Goal: Task Accomplishment & Management: Manage account settings

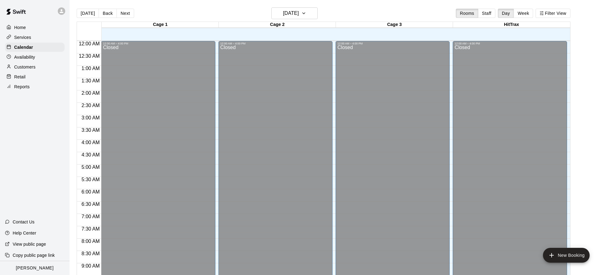
scroll to position [266, 0]
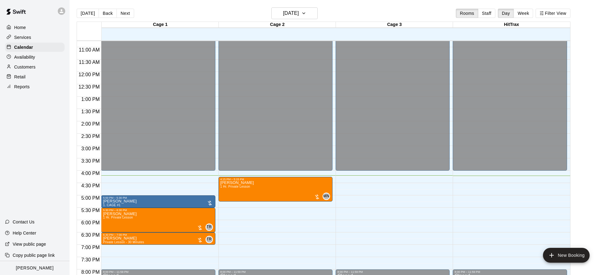
click at [283, 19] on div "[DATE] Back [DATE][DATE] Rooms Staff Day Week Filter View" at bounding box center [324, 14] width 494 height 14
click at [285, 16] on h6 "[DATE]" at bounding box center [291, 13] width 16 height 9
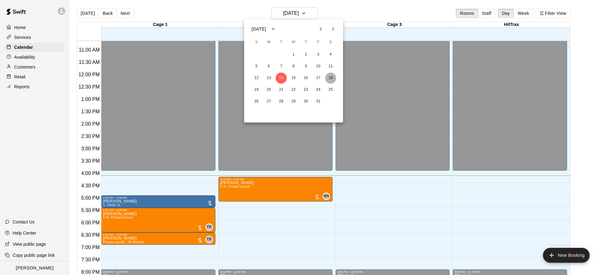
click at [334, 78] on button "18" at bounding box center [330, 78] width 11 height 11
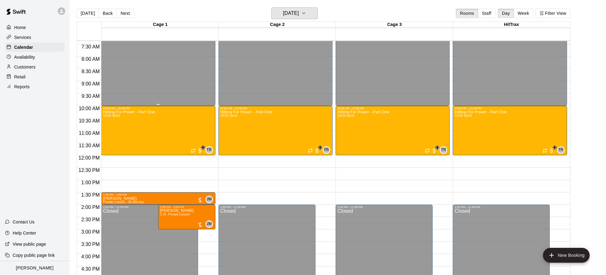
scroll to position [183, 0]
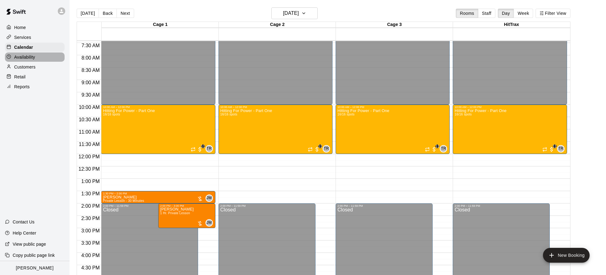
click at [33, 55] on p "Availability" at bounding box center [24, 57] width 21 height 6
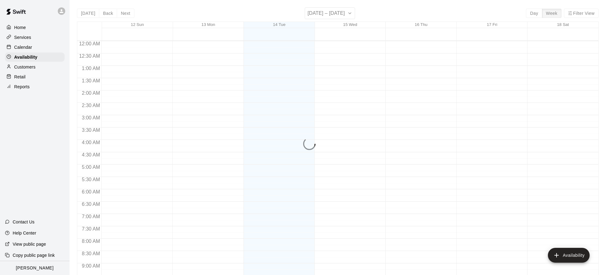
scroll to position [352, 0]
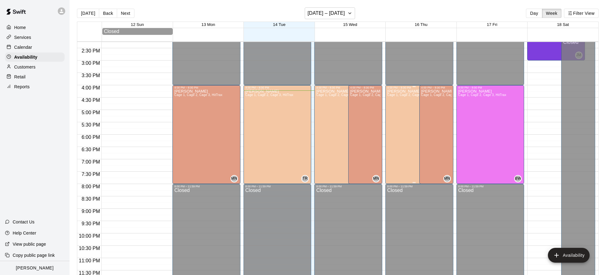
click at [399, 124] on div "[PERSON_NAME] 1, Cage 2, Cage 3, HitTrax" at bounding box center [411, 226] width 48 height 275
click at [89, 15] on div at bounding box center [303, 137] width 606 height 275
click at [93, 14] on button "[DATE]" at bounding box center [88, 13] width 22 height 9
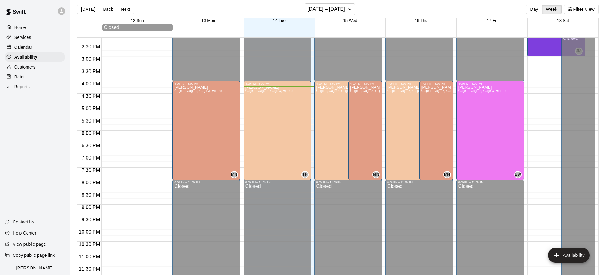
click at [33, 47] on div "Calendar" at bounding box center [35, 47] width 60 height 9
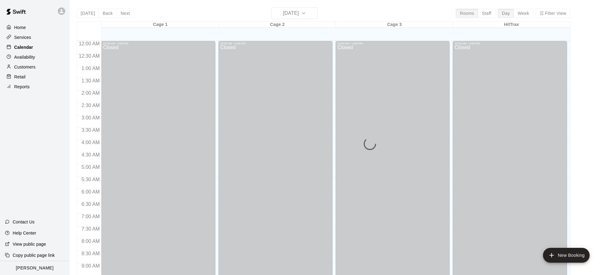
scroll to position [334, 0]
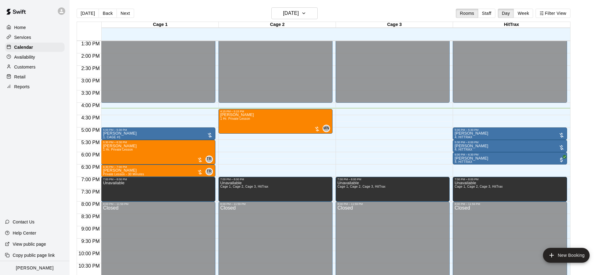
click at [61, 10] on icon at bounding box center [62, 11] width 4 height 4
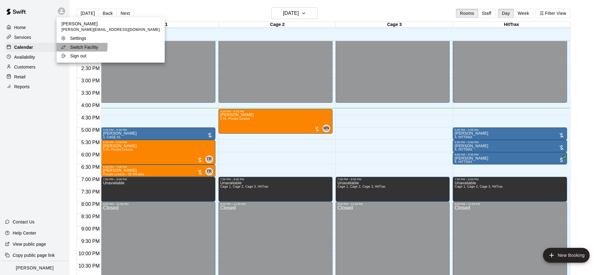
click at [80, 46] on p "Switch Facility" at bounding box center [84, 47] width 28 height 6
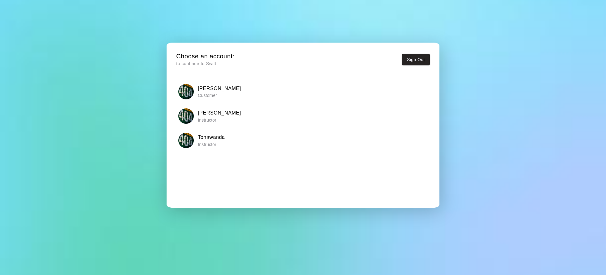
click at [240, 145] on div "Tonawanda Instructor" at bounding box center [302, 140] width 249 height 15
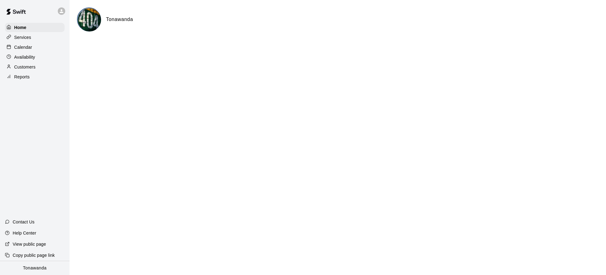
click at [33, 51] on div "Calendar" at bounding box center [35, 47] width 60 height 9
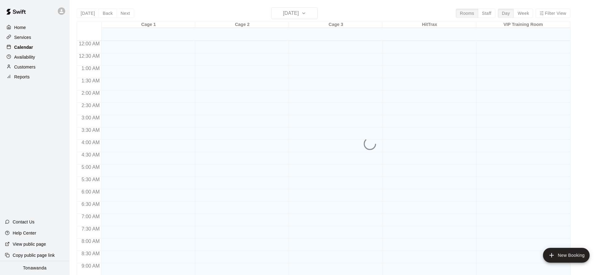
scroll to position [334, 0]
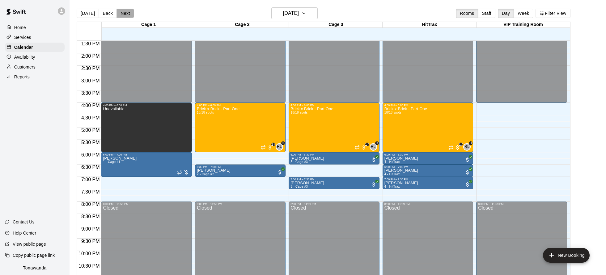
click at [125, 15] on button "Next" at bounding box center [124, 13] width 17 height 9
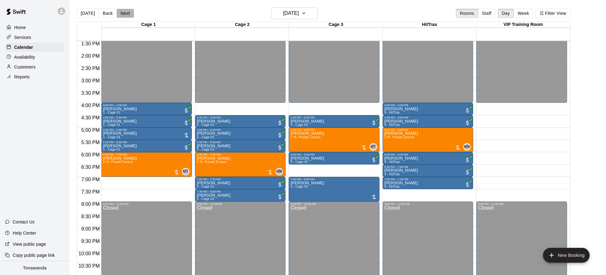
click at [125, 15] on button "Next" at bounding box center [124, 13] width 17 height 9
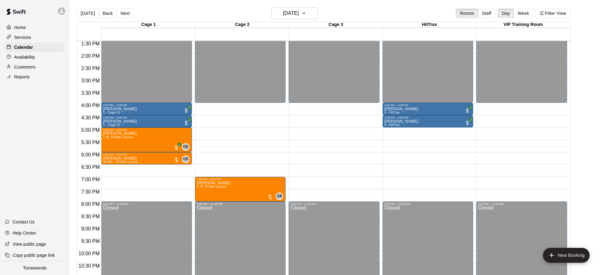
click at [125, 15] on button "Next" at bounding box center [124, 13] width 17 height 9
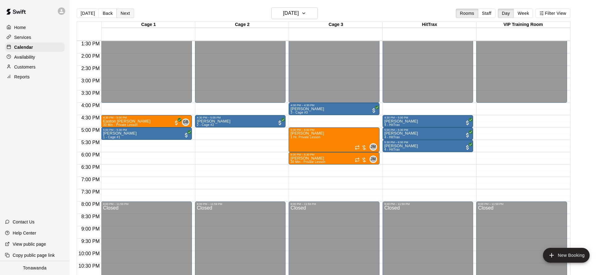
click at [125, 15] on button "Next" at bounding box center [124, 13] width 17 height 9
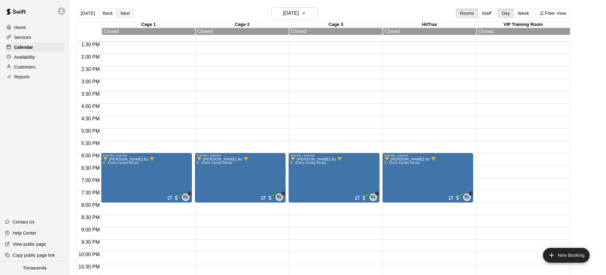
click at [125, 15] on button "Next" at bounding box center [124, 13] width 17 height 9
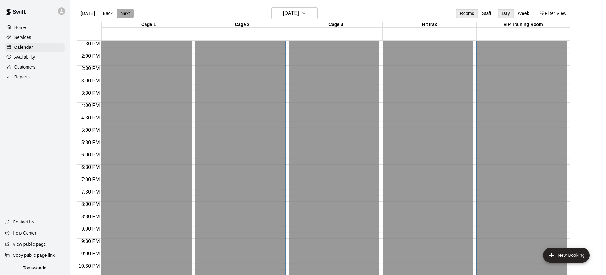
click at [125, 15] on button "Next" at bounding box center [124, 13] width 17 height 9
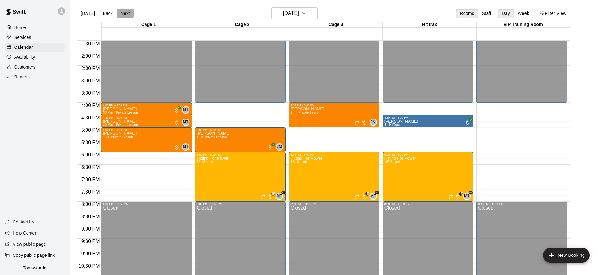
click at [125, 15] on button "Next" at bounding box center [124, 13] width 17 height 9
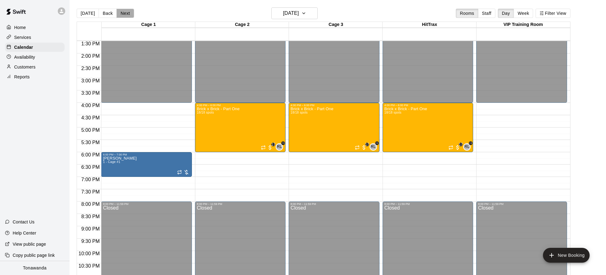
click at [125, 15] on button "Next" at bounding box center [124, 13] width 17 height 9
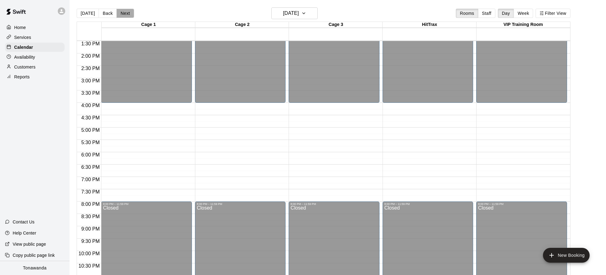
click at [124, 15] on button "Next" at bounding box center [124, 13] width 17 height 9
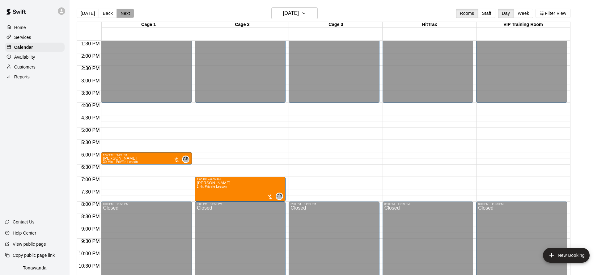
click at [124, 15] on button "Next" at bounding box center [124, 13] width 17 height 9
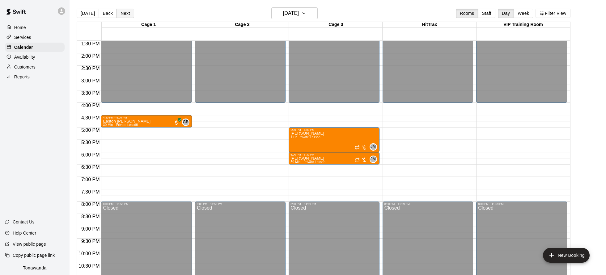
click at [124, 15] on button "Next" at bounding box center [124, 13] width 17 height 9
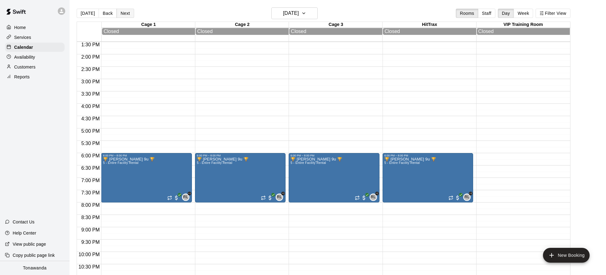
click at [124, 15] on button "Next" at bounding box center [124, 13] width 17 height 9
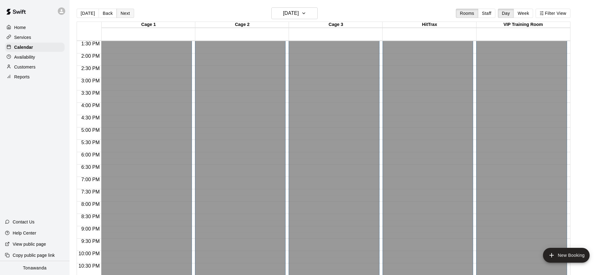
click at [124, 15] on button "Next" at bounding box center [124, 13] width 17 height 9
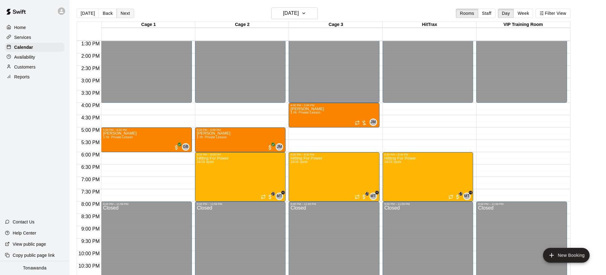
click at [124, 15] on button "Next" at bounding box center [124, 13] width 17 height 9
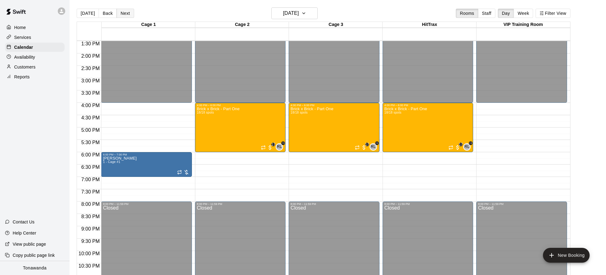
click at [124, 15] on button "Next" at bounding box center [124, 13] width 17 height 9
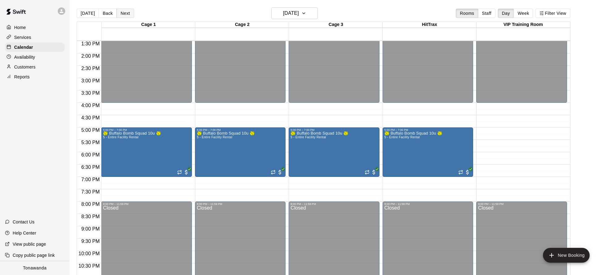
click at [124, 15] on button "Next" at bounding box center [124, 13] width 17 height 9
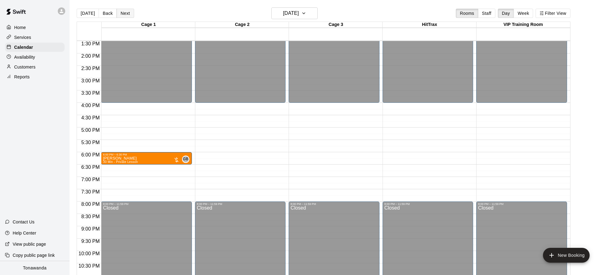
click at [124, 15] on button "Next" at bounding box center [124, 13] width 17 height 9
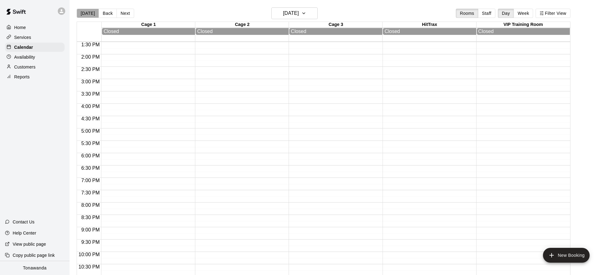
click at [91, 15] on button "[DATE]" at bounding box center [88, 13] width 22 height 9
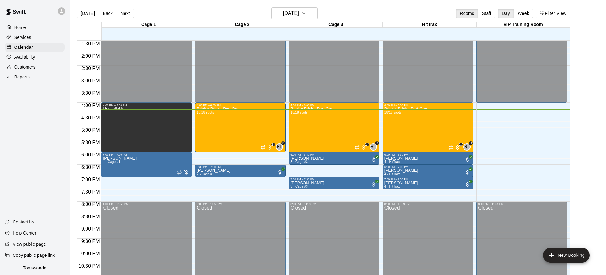
click at [120, 11] on button "Next" at bounding box center [124, 13] width 17 height 9
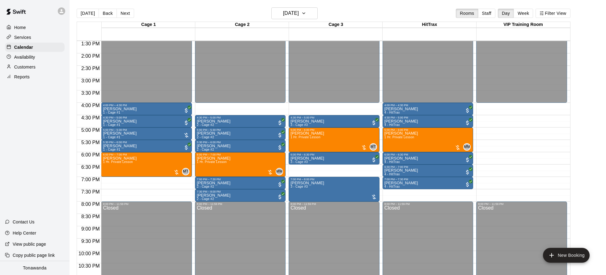
click at [63, 11] on icon at bounding box center [62, 11] width 6 height 6
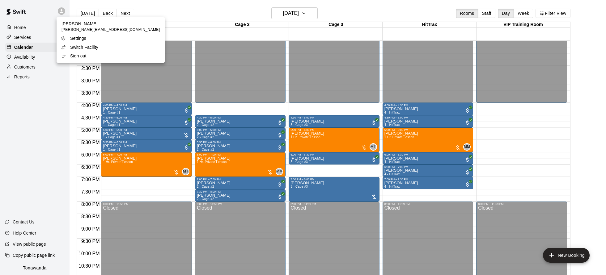
click at [197, 11] on div at bounding box center [303, 137] width 606 height 275
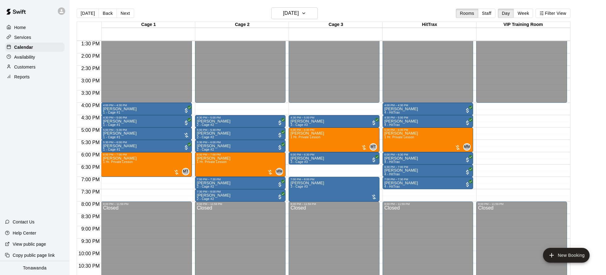
click at [90, 16] on button "[DATE]" at bounding box center [88, 13] width 22 height 9
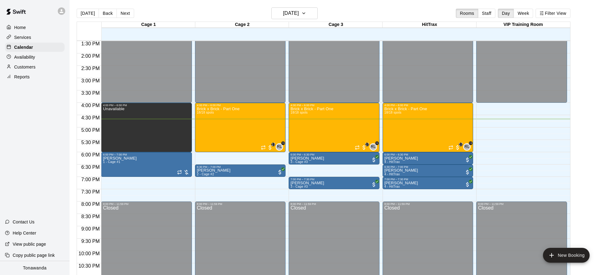
click at [62, 13] on icon at bounding box center [62, 11] width 6 height 6
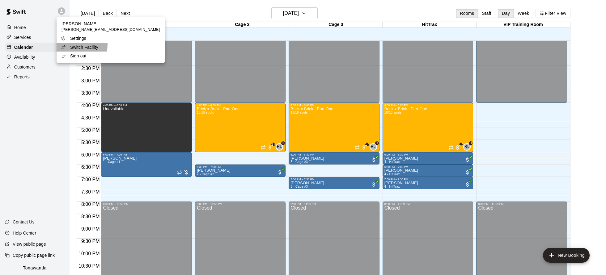
click at [74, 45] on p "Switch Facility" at bounding box center [84, 47] width 28 height 6
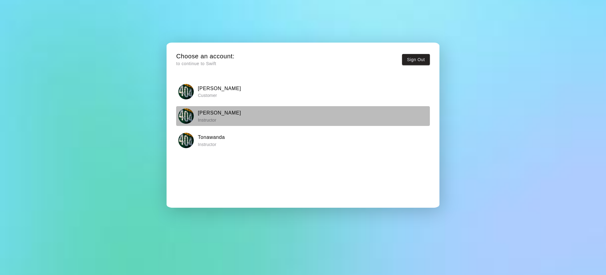
click at [228, 113] on div "[PERSON_NAME] Instructor" at bounding box center [302, 115] width 249 height 15
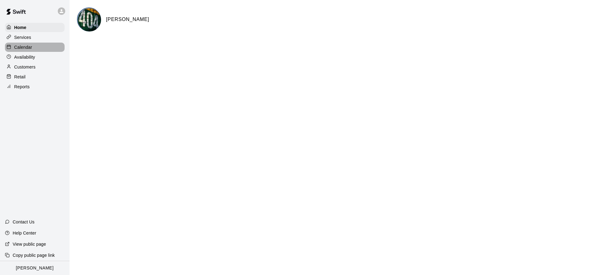
click at [31, 48] on p "Calendar" at bounding box center [23, 47] width 18 height 6
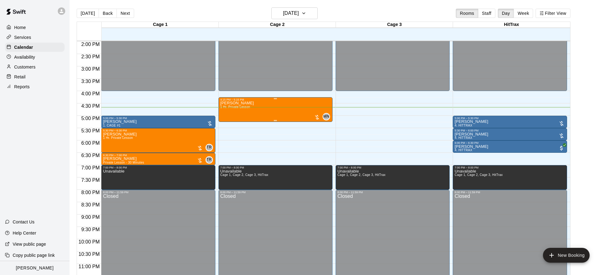
scroll to position [346, 0]
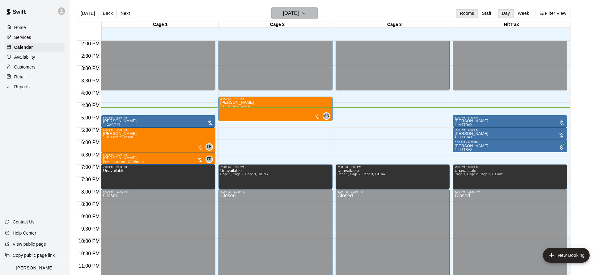
click at [299, 14] on h6 "[DATE]" at bounding box center [291, 13] width 16 height 9
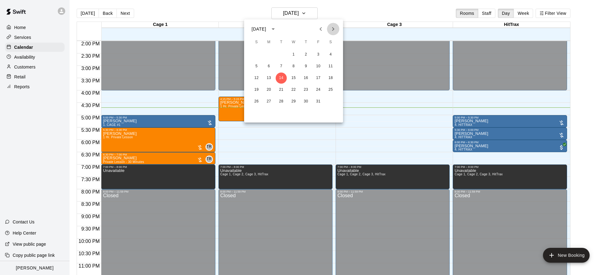
click at [334, 31] on icon "Next month" at bounding box center [332, 28] width 7 height 7
click at [283, 67] on button "4" at bounding box center [281, 66] width 11 height 11
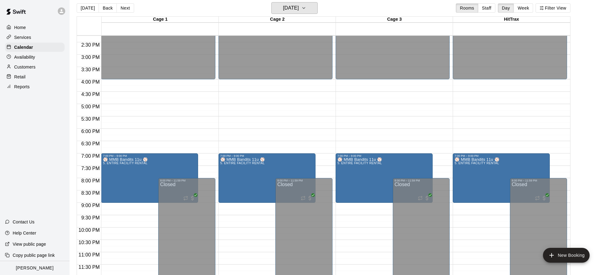
scroll to position [0, 0]
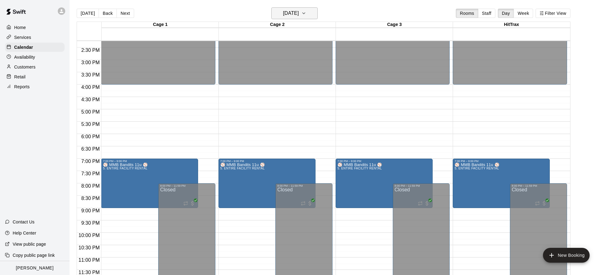
click at [316, 14] on button "[DATE]" at bounding box center [294, 13] width 46 height 12
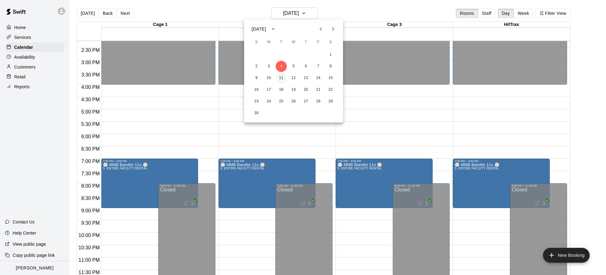
click at [283, 75] on button "11" at bounding box center [281, 78] width 11 height 11
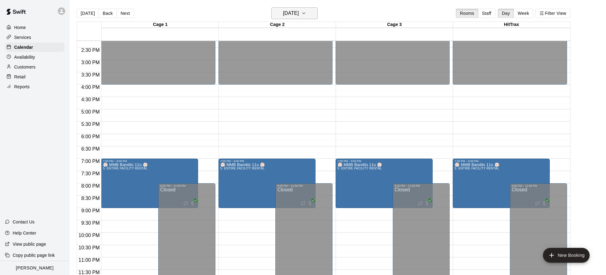
click at [315, 11] on button "[DATE]" at bounding box center [294, 13] width 46 height 12
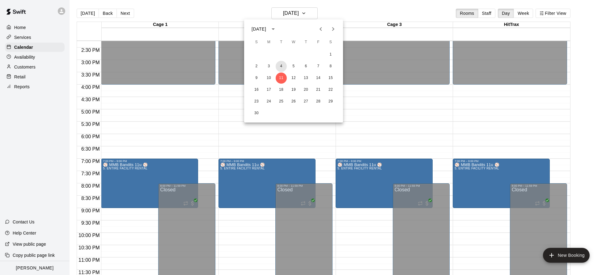
click at [282, 66] on button "4" at bounding box center [281, 66] width 11 height 11
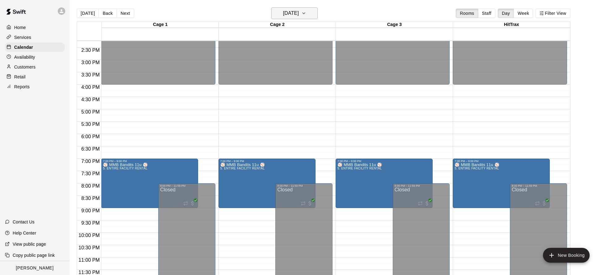
click at [310, 11] on button "[DATE]" at bounding box center [294, 13] width 46 height 12
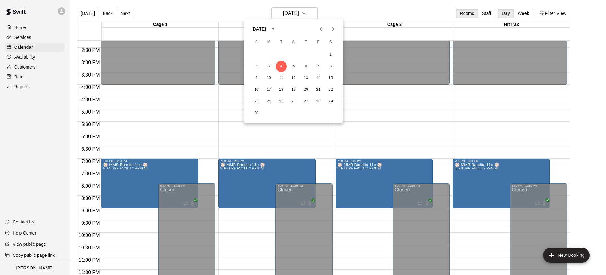
drag, startPoint x: 319, startPoint y: 32, endPoint x: 318, endPoint y: 41, distance: 9.4
click at [319, 32] on icon "Previous month" at bounding box center [320, 28] width 7 height 7
click at [280, 103] on button "28" at bounding box center [281, 101] width 11 height 11
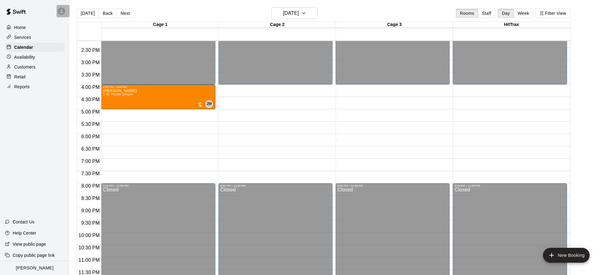
click at [62, 13] on icon at bounding box center [62, 11] width 4 height 4
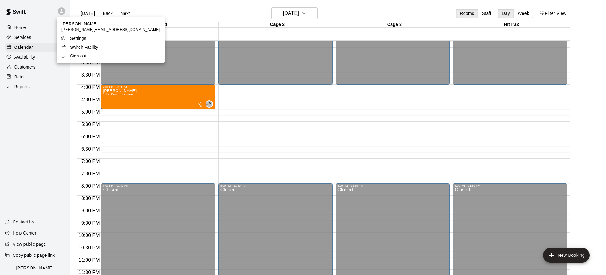
click at [79, 49] on p "Switch Facility" at bounding box center [84, 47] width 28 height 6
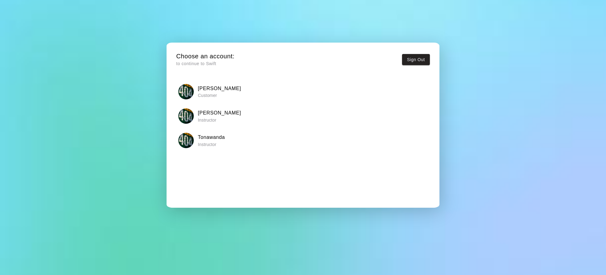
click at [218, 138] on h6 "Tonawanda" at bounding box center [211, 137] width 27 height 8
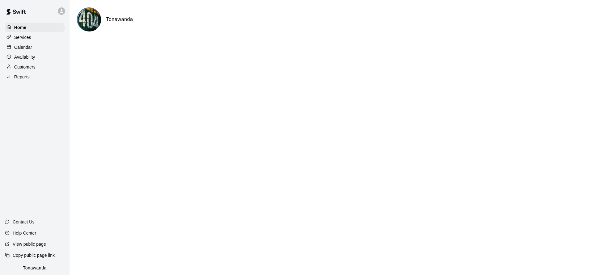
click at [33, 48] on div "Calendar" at bounding box center [35, 47] width 60 height 9
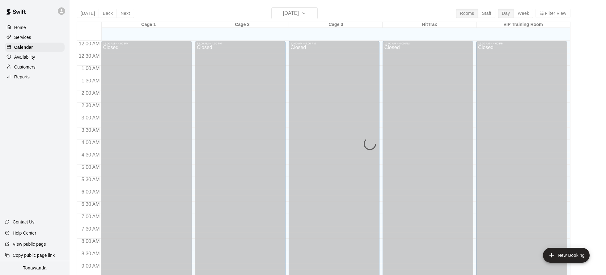
scroll to position [334, 0]
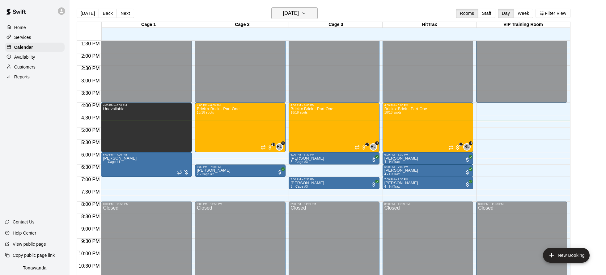
click at [304, 19] on button "[DATE]" at bounding box center [294, 13] width 46 height 12
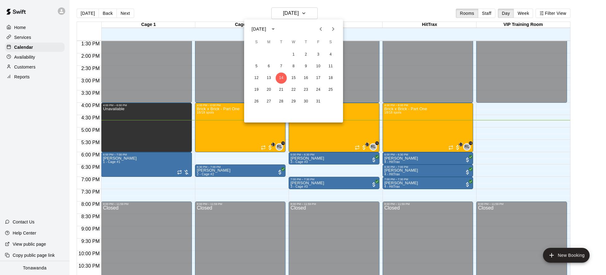
click at [334, 33] on button "Next month" at bounding box center [333, 29] width 12 height 12
click at [284, 67] on button "4" at bounding box center [281, 66] width 11 height 11
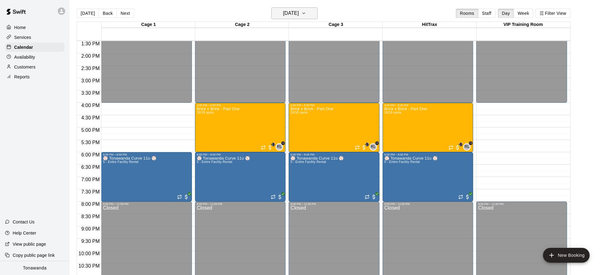
click at [295, 10] on h6 "[DATE]" at bounding box center [291, 13] width 16 height 9
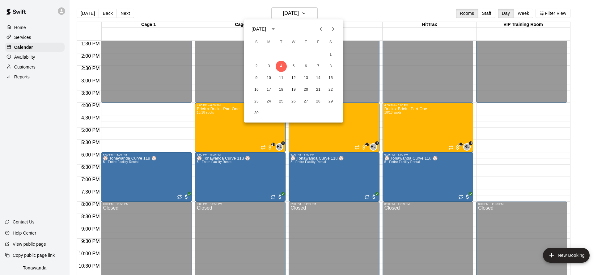
click at [53, 20] on div at bounding box center [303, 137] width 606 height 275
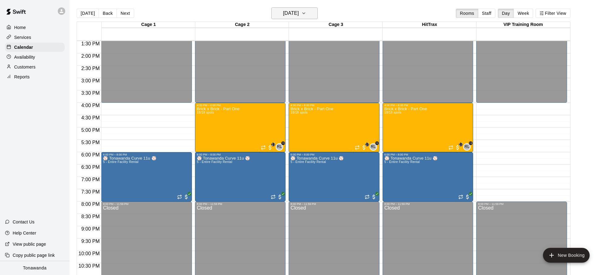
click at [306, 12] on icon "button" at bounding box center [303, 13] width 5 height 7
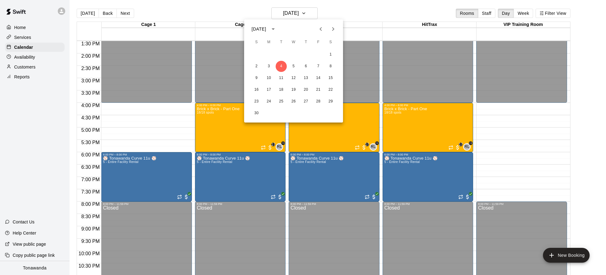
click at [169, 24] on div at bounding box center [303, 137] width 606 height 275
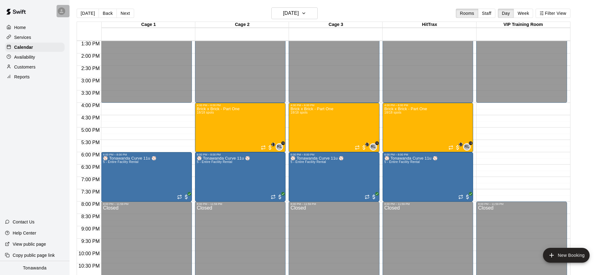
click at [63, 14] on icon at bounding box center [62, 11] width 6 height 6
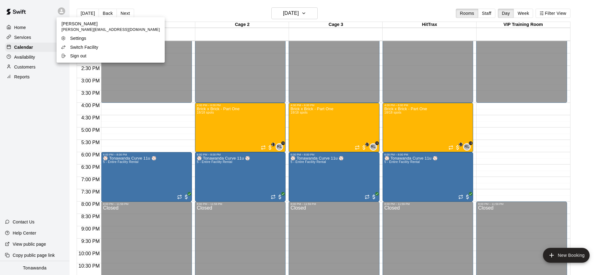
click at [80, 49] on p "Switch Facility" at bounding box center [84, 47] width 28 height 6
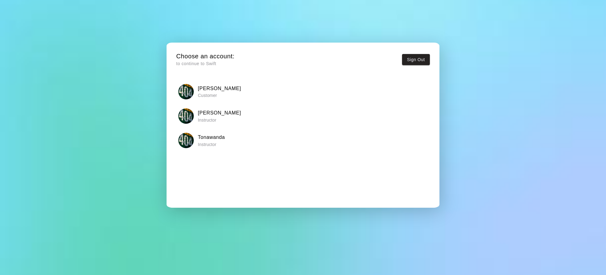
click at [241, 122] on div "[PERSON_NAME] Instructor" at bounding box center [302, 115] width 249 height 15
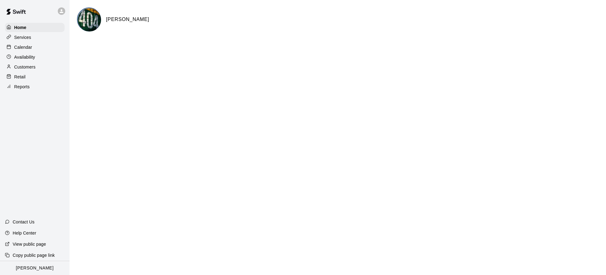
click at [36, 49] on div "Calendar" at bounding box center [35, 47] width 60 height 9
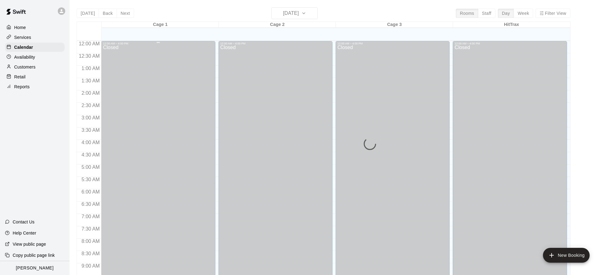
scroll to position [334, 0]
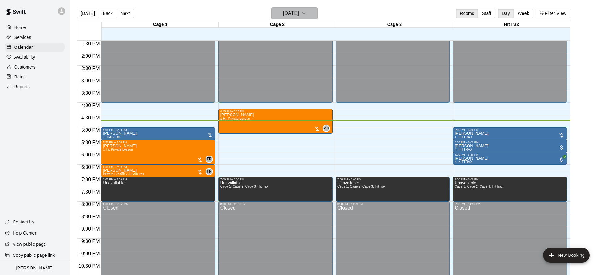
click at [299, 15] on h6 "[DATE]" at bounding box center [291, 13] width 16 height 9
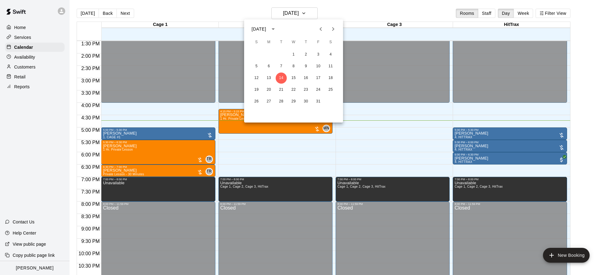
click at [333, 32] on icon "Next month" at bounding box center [332, 28] width 7 height 7
click at [280, 66] on button "4" at bounding box center [281, 66] width 11 height 11
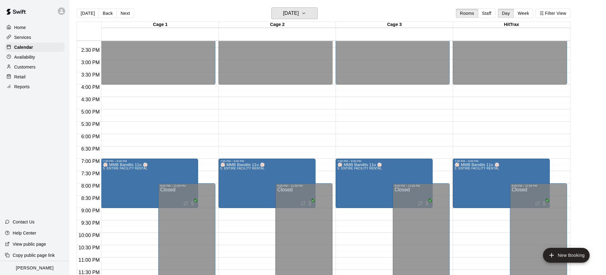
scroll to position [10, 0]
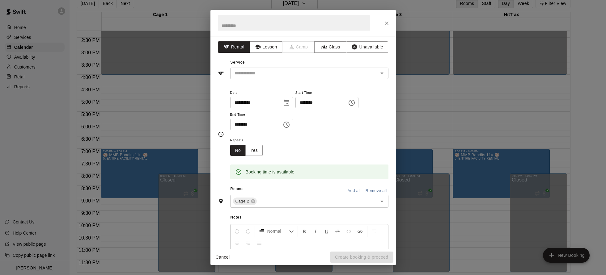
click at [425, 95] on div "**********" at bounding box center [303, 137] width 606 height 275
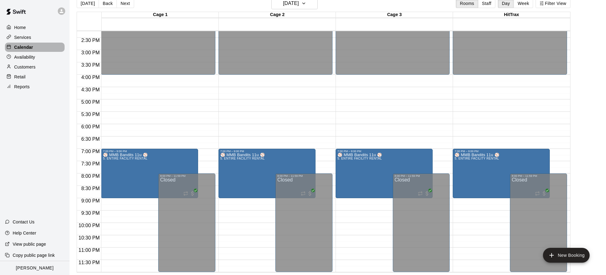
click at [35, 50] on div "Calendar" at bounding box center [35, 47] width 60 height 9
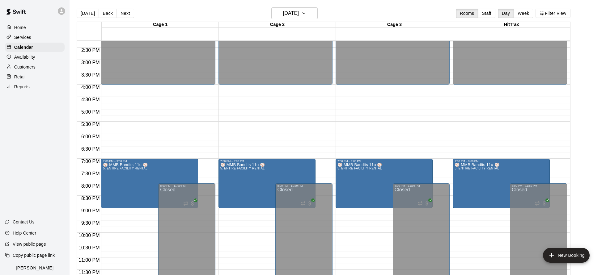
drag, startPoint x: 96, startPoint y: 13, endPoint x: 86, endPoint y: 14, distance: 9.4
click at [95, 13] on button "[DATE]" at bounding box center [88, 13] width 22 height 9
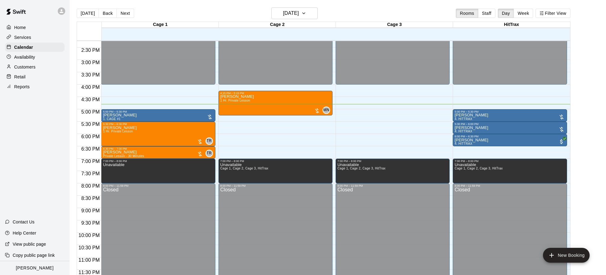
click at [29, 61] on div "Availability" at bounding box center [35, 57] width 60 height 9
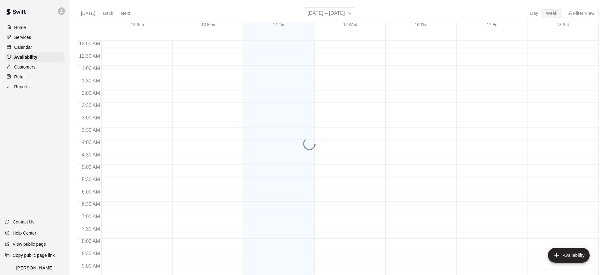
scroll to position [352, 0]
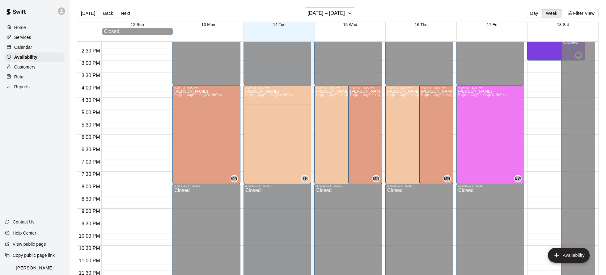
click at [334, 117] on div "[PERSON_NAME] 1, Cage 2, Cage 3, HitTrax" at bounding box center [340, 226] width 48 height 275
click at [324, 113] on icon "delete" at bounding box center [322, 111] width 4 height 6
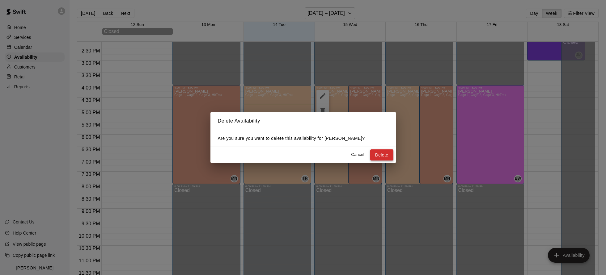
click at [381, 154] on button "Delete" at bounding box center [381, 155] width 23 height 11
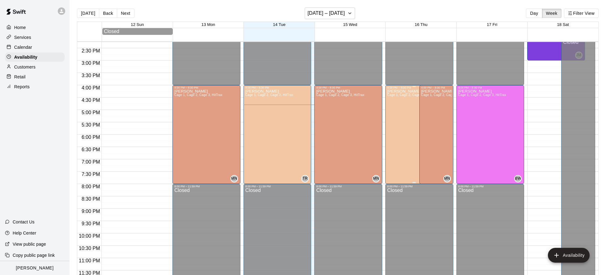
click at [402, 133] on div "[PERSON_NAME] 1, Cage 2, Cage 3, HitTrax" at bounding box center [411, 226] width 48 height 275
click at [394, 114] on icon "delete" at bounding box center [393, 110] width 7 height 7
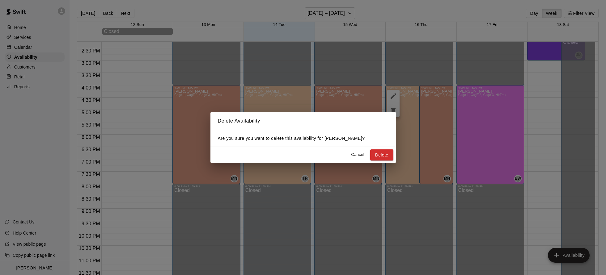
click at [381, 158] on button "Delete" at bounding box center [381, 155] width 23 height 11
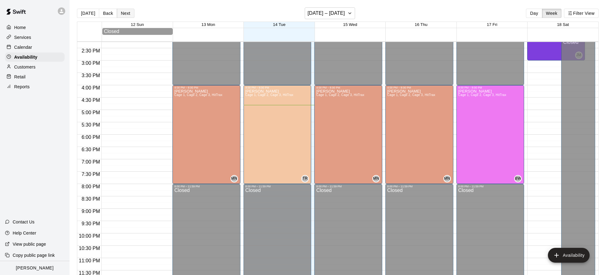
click at [120, 11] on button "Next" at bounding box center [125, 13] width 17 height 9
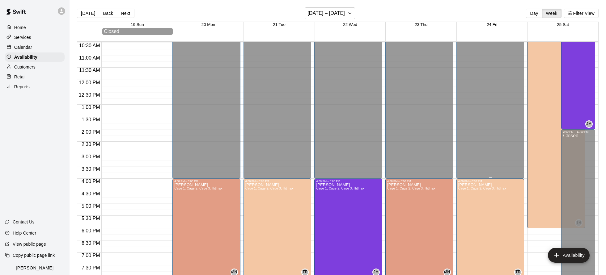
scroll to position [251, 0]
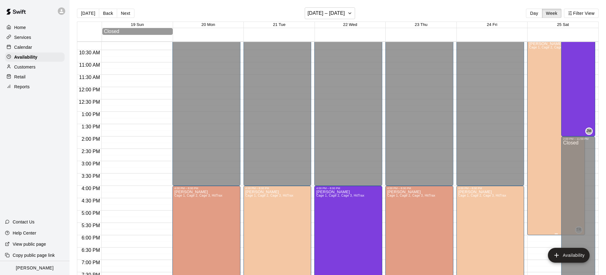
click at [535, 116] on div "[PERSON_NAME] 1, Cage 2, Cage 3, HitTrax" at bounding box center [553, 179] width 48 height 275
click at [534, 65] on icon "delete" at bounding box center [535, 64] width 4 height 6
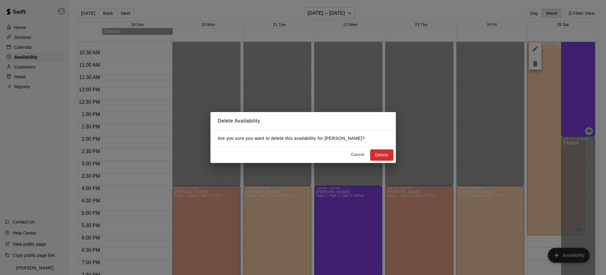
click at [384, 153] on button "Delete" at bounding box center [381, 155] width 23 height 11
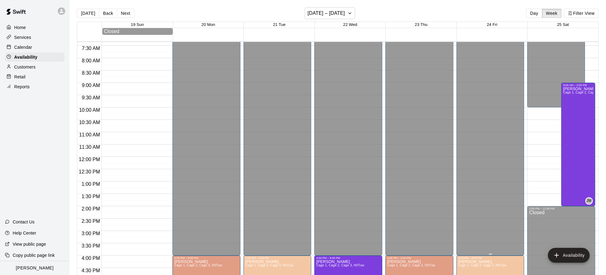
scroll to position [180, 0]
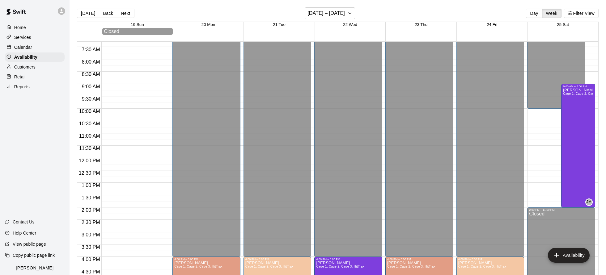
click at [32, 47] on div "Calendar" at bounding box center [35, 47] width 60 height 9
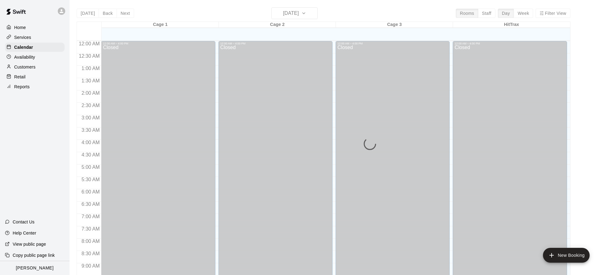
scroll to position [334, 0]
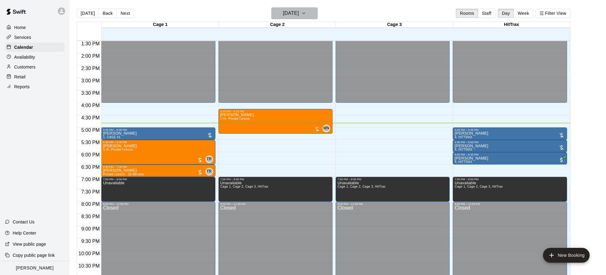
click at [299, 13] on h6 "[DATE]" at bounding box center [291, 13] width 16 height 9
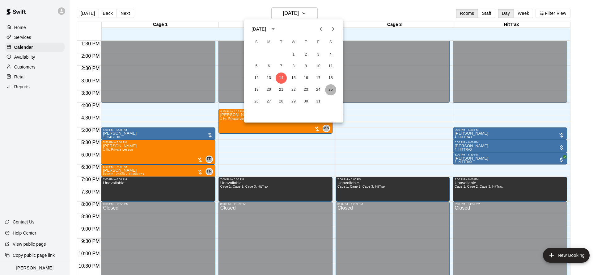
click at [331, 91] on button "25" at bounding box center [330, 89] width 11 height 11
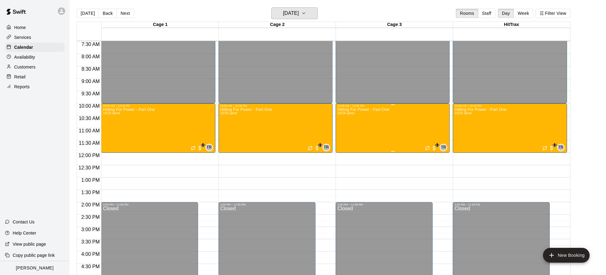
scroll to position [205, 0]
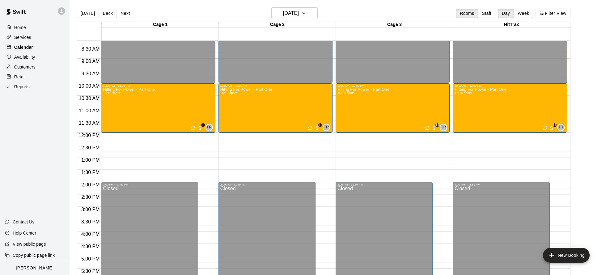
click at [38, 44] on div "Calendar" at bounding box center [35, 47] width 60 height 9
click at [91, 15] on button "[DATE]" at bounding box center [88, 13] width 22 height 9
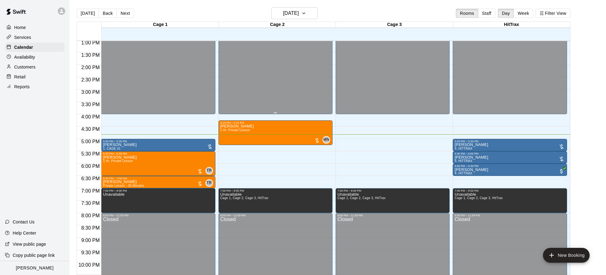
scroll to position [338, 0]
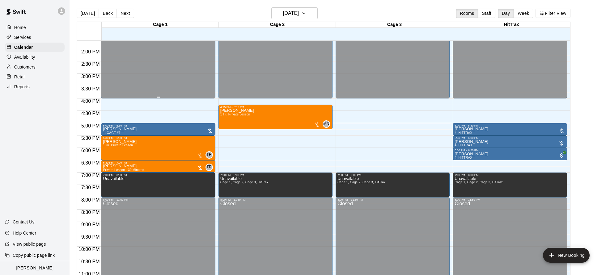
click at [77, 9] on button "[DATE]" at bounding box center [88, 13] width 22 height 9
drag, startPoint x: 283, startPoint y: 7, endPoint x: 283, endPoint y: 11, distance: 3.7
click at [283, 8] on main "[DATE] Back [DATE][DATE] Rooms Staff Day Week Filter View Cage 1 14 Tue Cage 2 …" at bounding box center [337, 142] width 536 height 285
click at [283, 11] on h6 "[DATE]" at bounding box center [291, 13] width 16 height 9
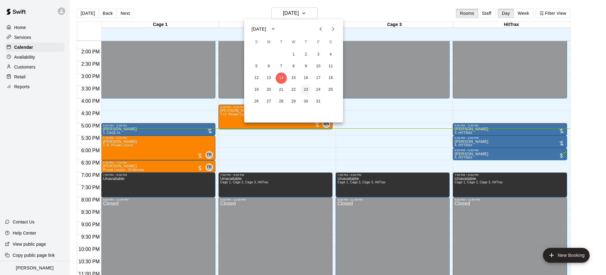
click at [304, 88] on button "23" at bounding box center [305, 89] width 11 height 11
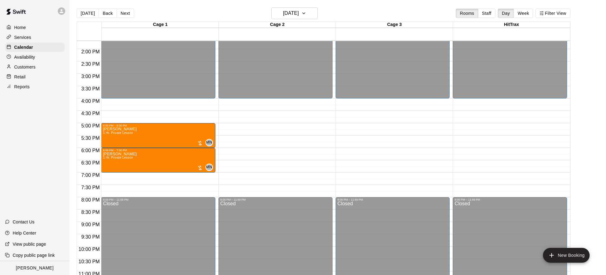
click at [221, 106] on div "12:00 AM – 4:00 PM Closed 8:00 PM – 11:59 PM Closed" at bounding box center [275, -1] width 114 height 593
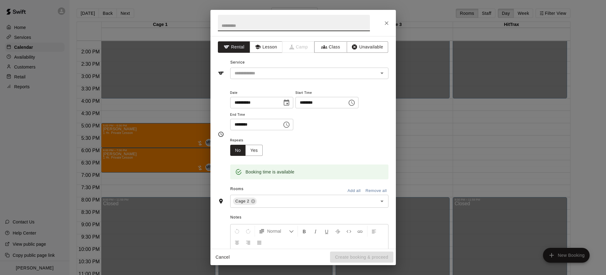
click at [238, 126] on input "********" at bounding box center [254, 124] width 48 height 11
type input "********"
drag, startPoint x: 269, startPoint y: 49, endPoint x: 269, endPoint y: 54, distance: 5.0
click at [269, 49] on button "Lesson" at bounding box center [266, 46] width 32 height 11
click at [268, 75] on input "text" at bounding box center [300, 73] width 136 height 8
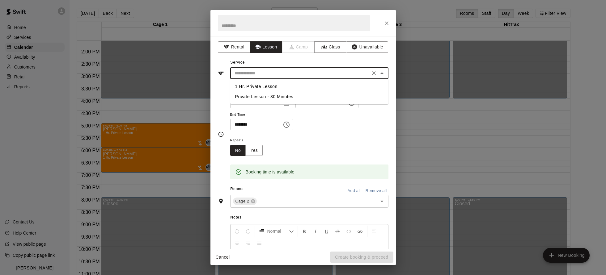
click at [269, 86] on li "1 Hr. Private Lesson" at bounding box center [309, 87] width 158 height 10
type input "**********"
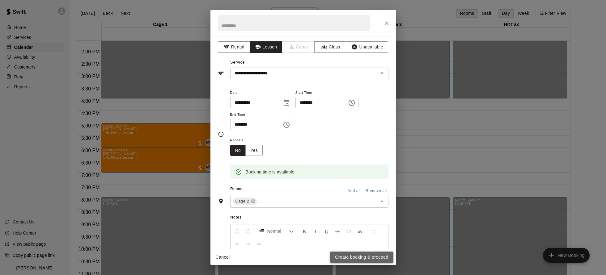
click at [345, 257] on button "Create booking & proceed" at bounding box center [361, 257] width 63 height 11
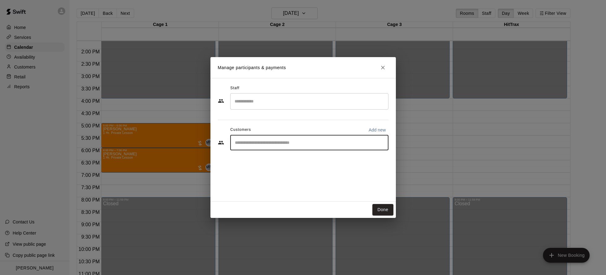
click at [314, 143] on input "Start typing to search customers..." at bounding box center [309, 143] width 153 height 6
type input "***"
drag, startPoint x: 298, startPoint y: 151, endPoint x: 272, endPoint y: 154, distance: 26.1
click at [272, 154] on div "[PERSON_NAME]" at bounding box center [280, 157] width 66 height 6
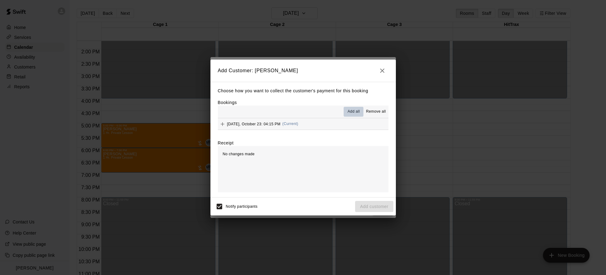
click at [350, 112] on span "Add all" at bounding box center [353, 112] width 12 height 6
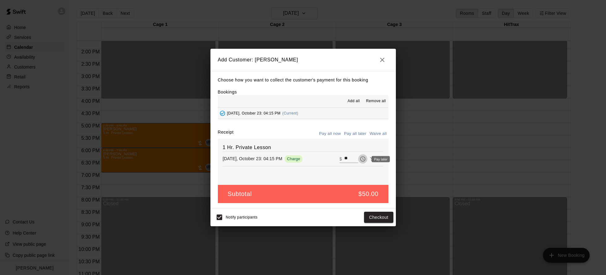
click at [362, 157] on icon "Pay later" at bounding box center [362, 158] width 5 height 5
click at [381, 218] on button "Add customer" at bounding box center [374, 217] width 38 height 11
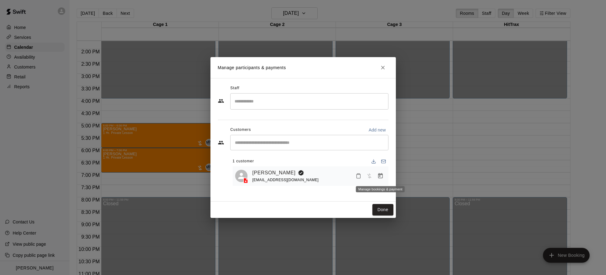
click at [380, 177] on icon "Manage bookings & payment" at bounding box center [380, 175] width 5 height 5
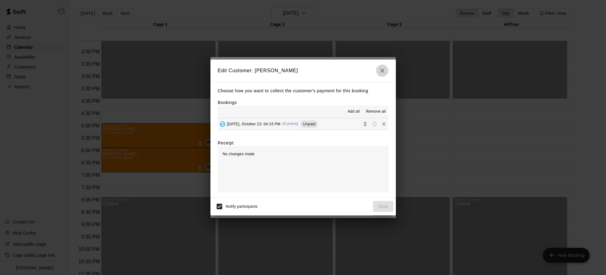
click at [385, 70] on icon "button" at bounding box center [381, 70] width 7 height 7
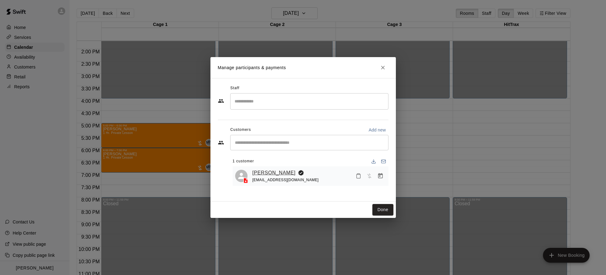
click at [267, 172] on link "[PERSON_NAME]" at bounding box center [273, 173] width 43 height 8
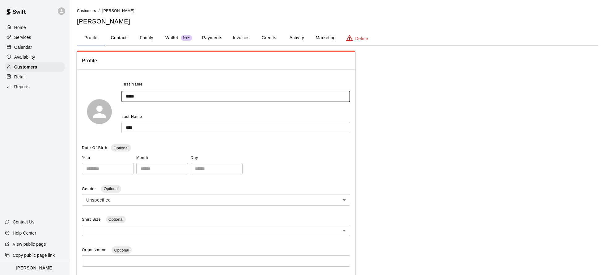
drag, startPoint x: 141, startPoint y: 96, endPoint x: 108, endPoint y: 95, distance: 32.1
click at [109, 95] on div "First Name **** ​ Last Name *** ​" at bounding box center [216, 112] width 268 height 64
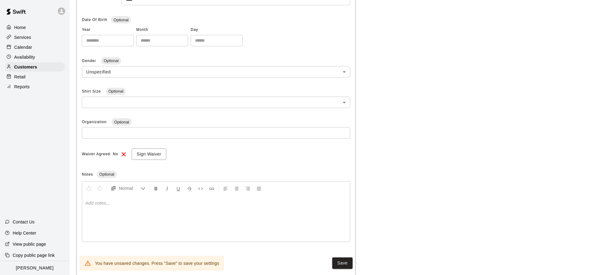
scroll to position [141, 0]
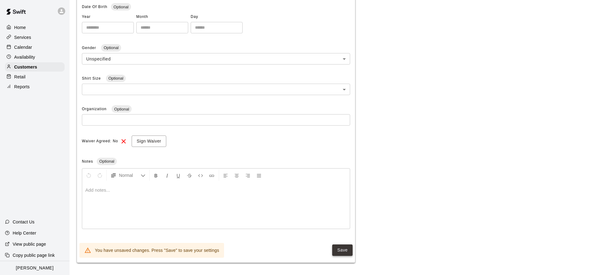
type input "*****"
click at [339, 250] on button "Save" at bounding box center [342, 250] width 20 height 11
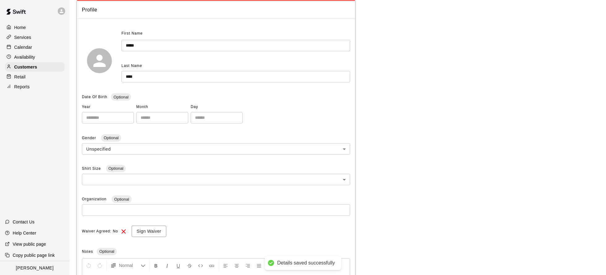
scroll to position [0, 0]
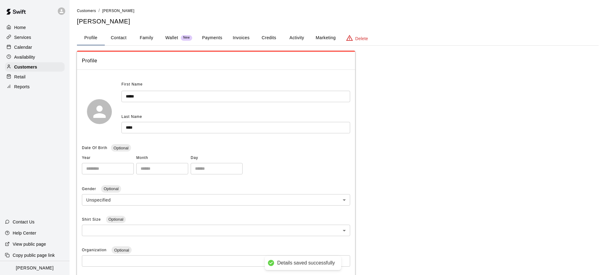
click at [124, 39] on button "Contact" at bounding box center [119, 38] width 28 height 15
select select "**"
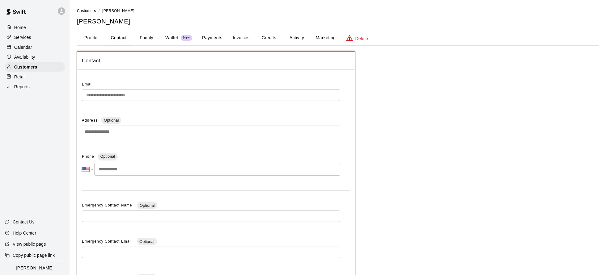
click at [91, 40] on button "Profile" at bounding box center [91, 38] width 28 height 15
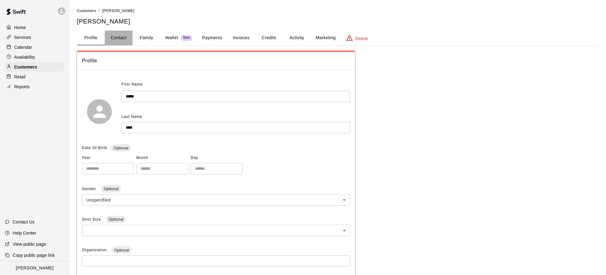
click at [122, 41] on button "Contact" at bounding box center [119, 38] width 28 height 15
select select "**"
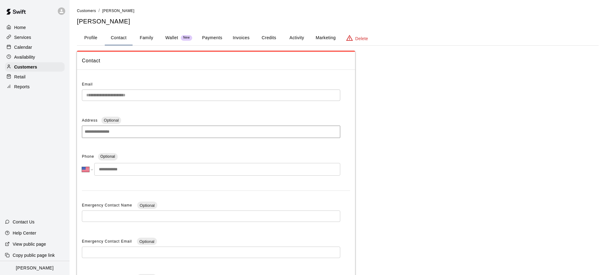
click at [92, 40] on button "Profile" at bounding box center [91, 38] width 28 height 15
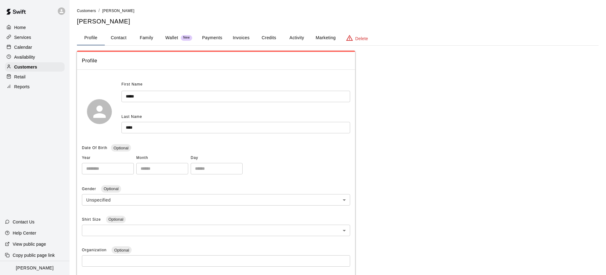
click at [23, 49] on p "Calendar" at bounding box center [23, 47] width 18 height 6
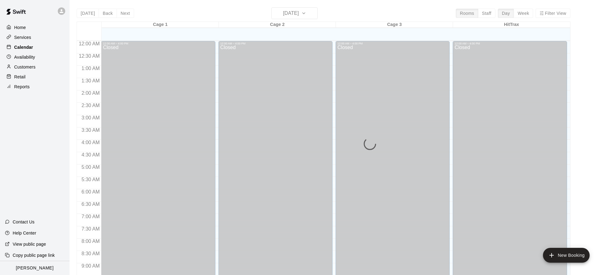
scroll to position [334, 0]
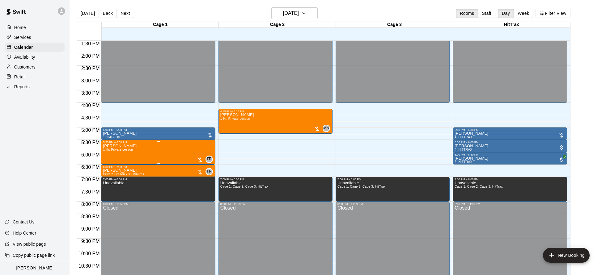
click at [200, 161] on div at bounding box center [200, 160] width 6 height 6
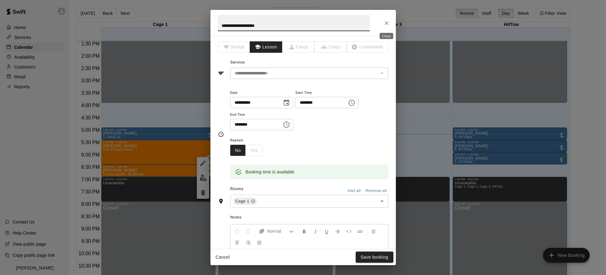
click at [388, 23] on icon "Close" at bounding box center [386, 23] width 6 height 6
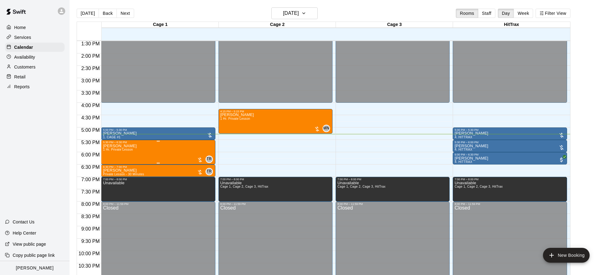
click at [200, 162] on div at bounding box center [200, 160] width 6 height 6
click at [203, 178] on img "edit" at bounding box center [203, 178] width 7 height 7
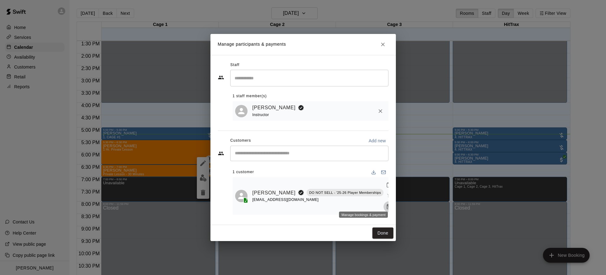
click at [386, 204] on icon "Manage bookings & payment" at bounding box center [389, 207] width 6 height 6
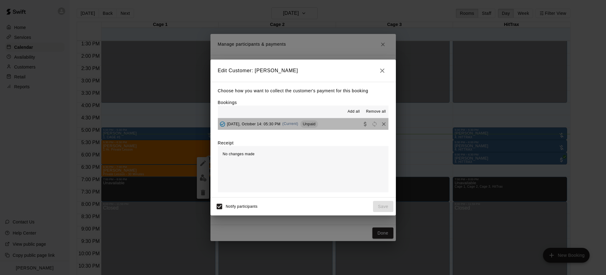
click at [296, 123] on span "(Current)" at bounding box center [290, 124] width 16 height 4
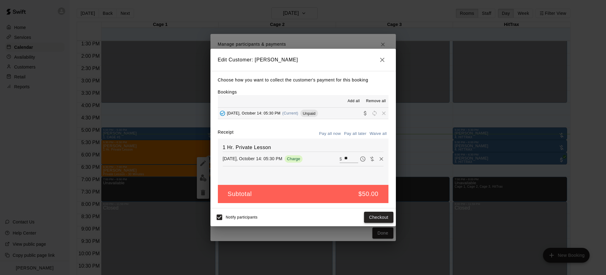
click at [371, 217] on button "Checkout" at bounding box center [378, 217] width 29 height 11
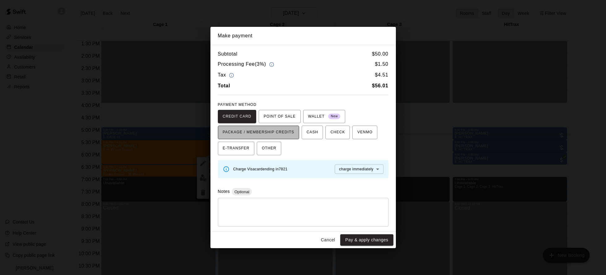
click at [267, 133] on span "PACKAGE / MEMBERSHIP CREDITS" at bounding box center [259, 133] width 72 height 10
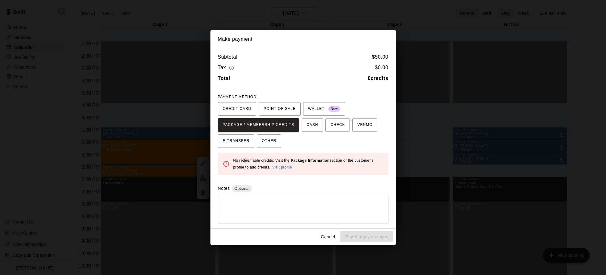
click at [322, 140] on div "CREDIT CARD POINT OF SALE WALLET New PACKAGE / MEMBERSHIP CREDITS CASH CHECK VE…" at bounding box center [303, 125] width 171 height 46
click at [329, 239] on button "Cancel" at bounding box center [328, 236] width 20 height 11
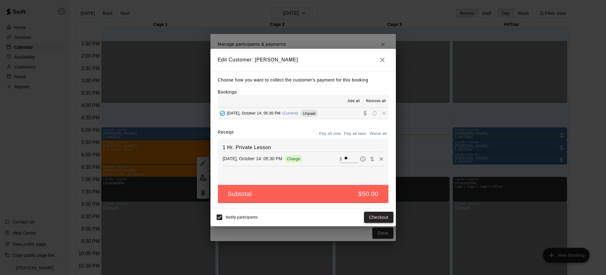
click at [377, 215] on button "Checkout" at bounding box center [378, 217] width 29 height 11
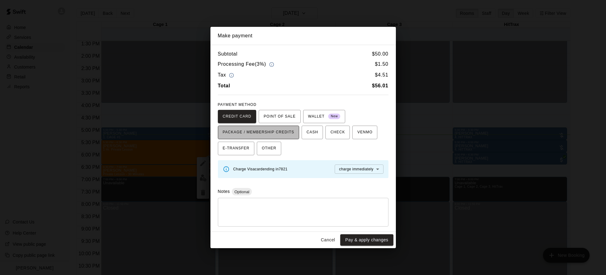
click at [268, 134] on span "PACKAGE / MEMBERSHIP CREDITS" at bounding box center [259, 133] width 72 height 10
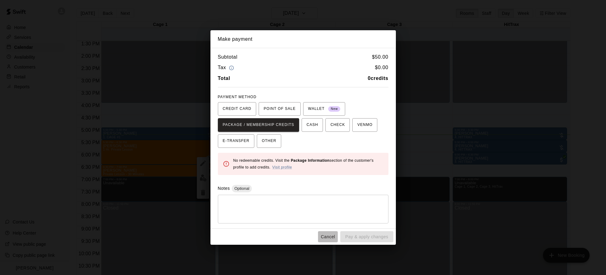
click at [327, 234] on button "Cancel" at bounding box center [328, 236] width 20 height 11
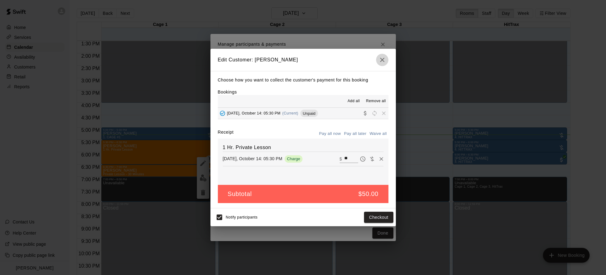
click at [385, 63] on icon "button" at bounding box center [381, 59] width 7 height 7
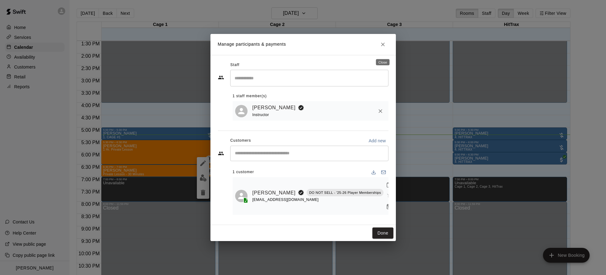
click at [384, 48] on icon "Close" at bounding box center [383, 44] width 6 height 6
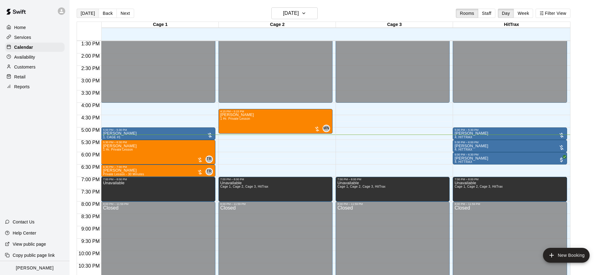
click at [90, 17] on button "[DATE]" at bounding box center [88, 13] width 22 height 9
click at [310, 17] on button "[DATE]" at bounding box center [294, 13] width 46 height 12
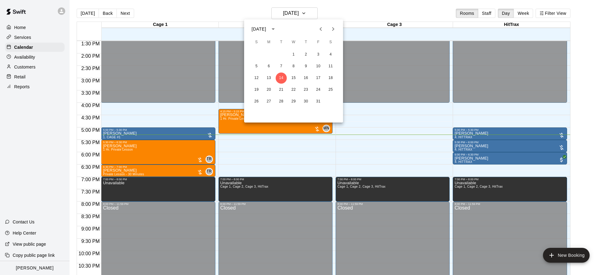
click at [33, 46] on div at bounding box center [303, 137] width 606 height 275
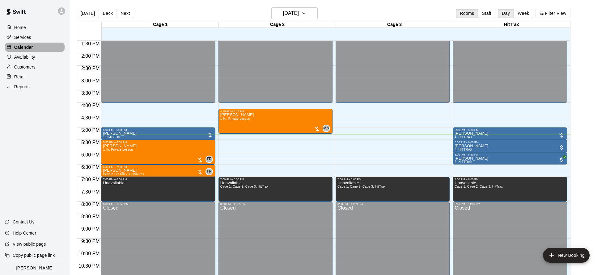
click at [32, 48] on p "Calendar" at bounding box center [23, 47] width 19 height 6
click at [306, 17] on icon "button" at bounding box center [303, 13] width 5 height 7
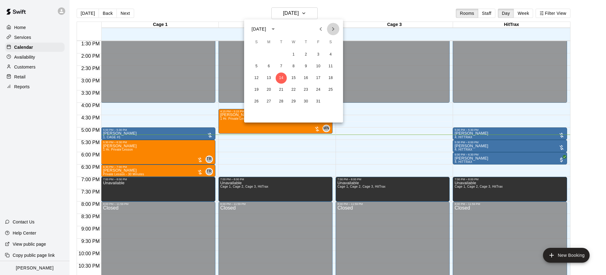
click at [333, 30] on icon "Next month" at bounding box center [332, 28] width 7 height 7
click at [279, 65] on button "4" at bounding box center [281, 66] width 11 height 11
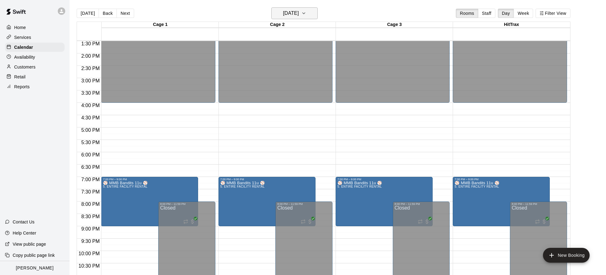
click at [306, 16] on icon "button" at bounding box center [303, 13] width 5 height 7
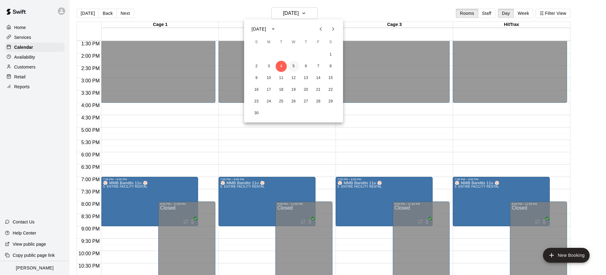
click at [297, 68] on div "2 3 4 5 6 7 8" at bounding box center [293, 66] width 99 height 11
click at [295, 68] on button "5" at bounding box center [293, 66] width 11 height 11
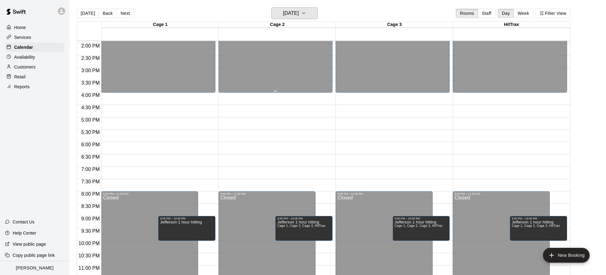
scroll to position [352, 0]
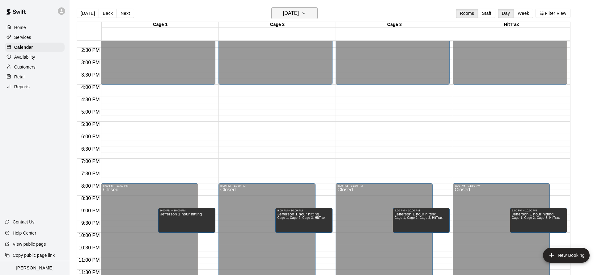
click at [311, 13] on button "[DATE]" at bounding box center [294, 13] width 46 height 12
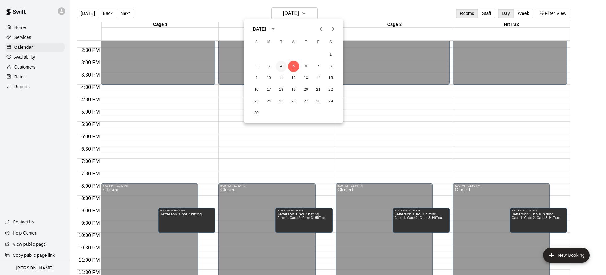
click at [284, 68] on button "4" at bounding box center [281, 66] width 11 height 11
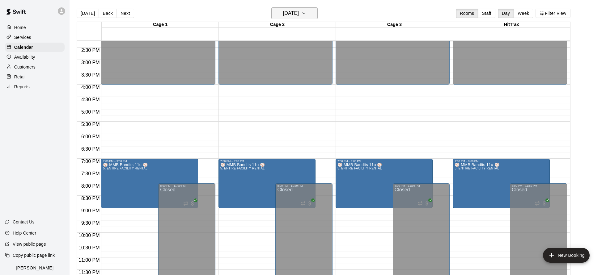
click at [306, 15] on icon "button" at bounding box center [303, 13] width 5 height 7
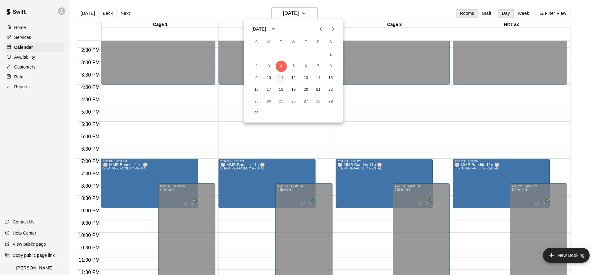
click at [278, 79] on button "11" at bounding box center [281, 78] width 11 height 11
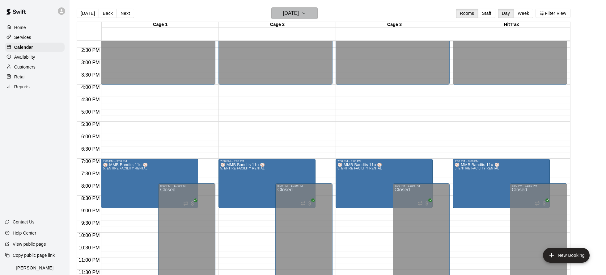
click at [306, 12] on icon "button" at bounding box center [303, 13] width 5 height 7
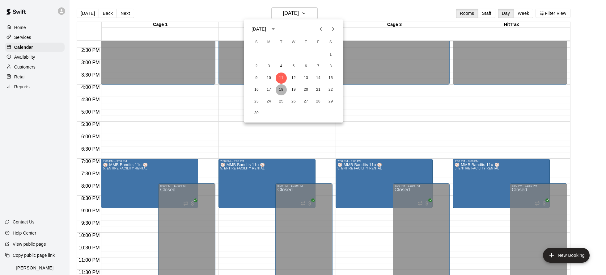
click at [284, 88] on button "18" at bounding box center [281, 89] width 11 height 11
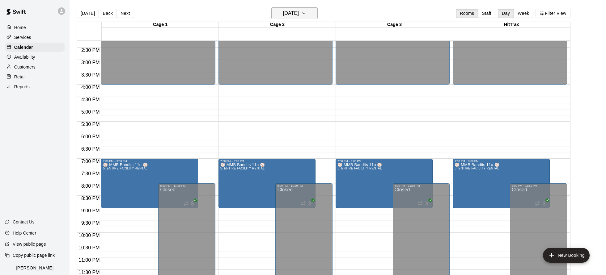
click at [306, 13] on icon "button" at bounding box center [303, 13] width 5 height 7
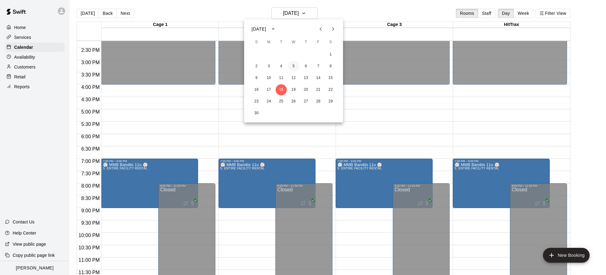
click at [293, 67] on button "5" at bounding box center [293, 66] width 11 height 11
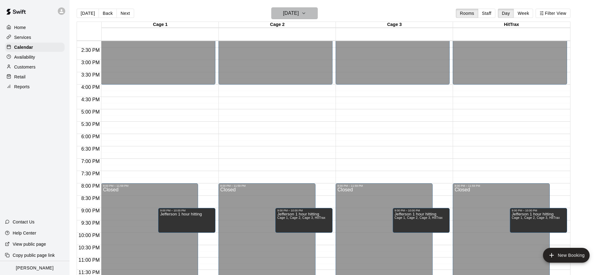
click at [312, 11] on button "[DATE]" at bounding box center [294, 13] width 46 height 12
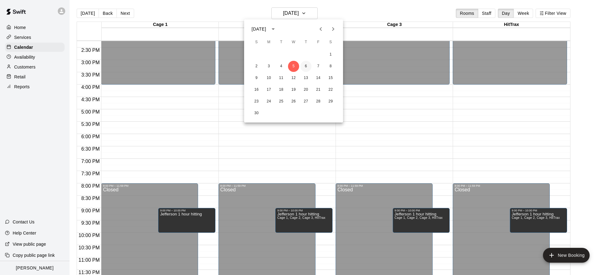
click at [305, 69] on button "6" at bounding box center [305, 66] width 11 height 11
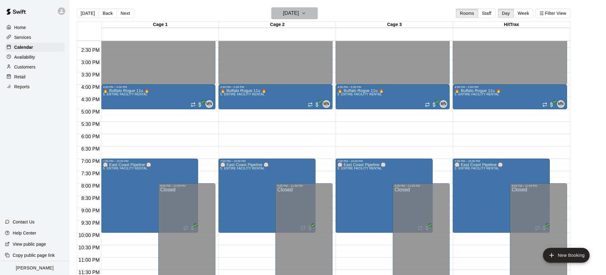
click at [317, 16] on button "[DATE]" at bounding box center [294, 13] width 46 height 12
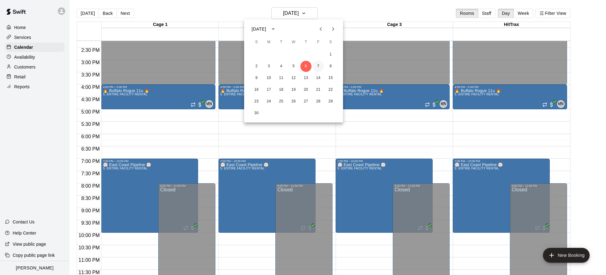
click at [318, 67] on button "7" at bounding box center [318, 66] width 11 height 11
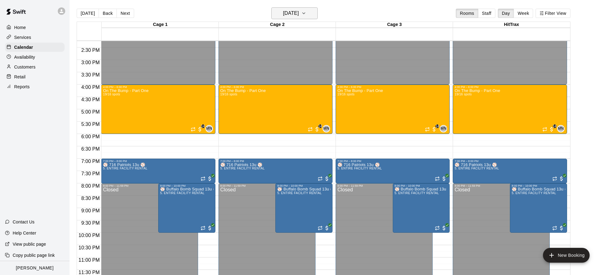
click at [299, 14] on h6 "[DATE]" at bounding box center [291, 13] width 16 height 9
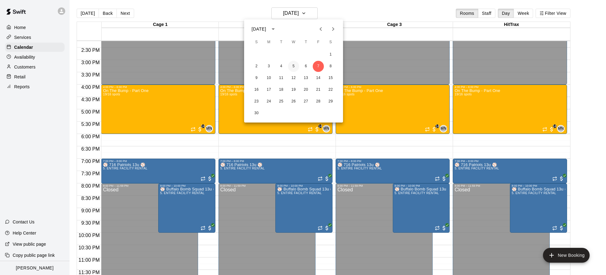
click at [294, 66] on button "5" at bounding box center [293, 66] width 11 height 11
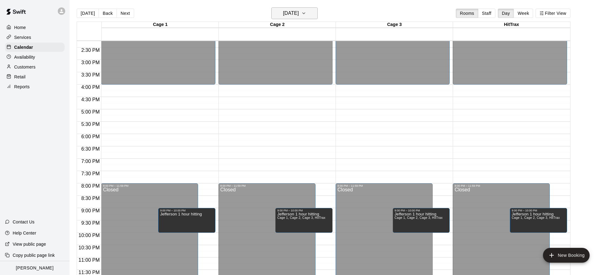
click at [299, 14] on h6 "[DATE]" at bounding box center [291, 13] width 16 height 9
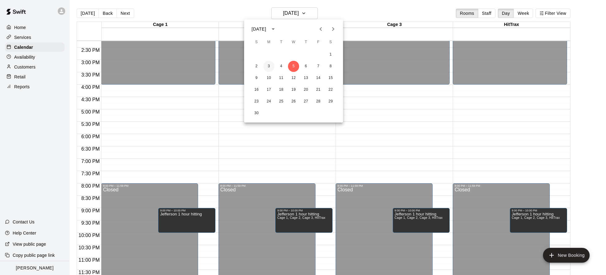
click at [270, 68] on button "3" at bounding box center [268, 66] width 11 height 11
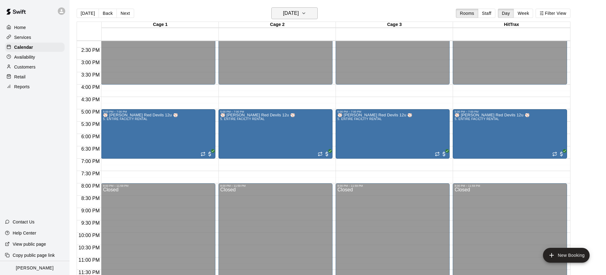
click at [306, 14] on icon "button" at bounding box center [303, 13] width 5 height 7
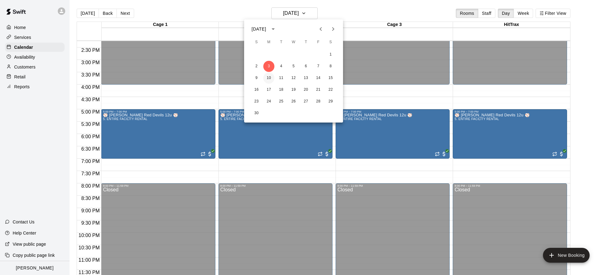
click at [270, 80] on button "10" at bounding box center [268, 78] width 11 height 11
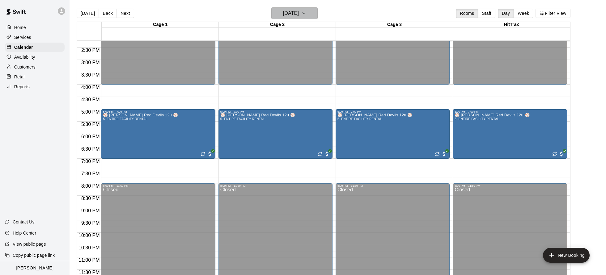
click at [306, 16] on icon "button" at bounding box center [303, 13] width 5 height 7
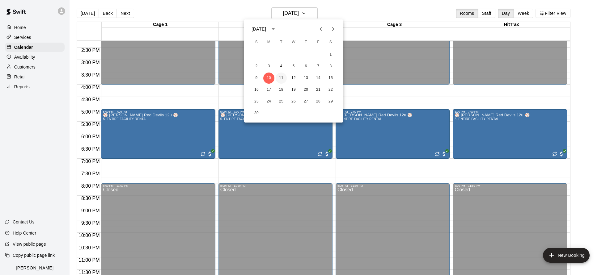
click at [284, 76] on button "11" at bounding box center [281, 78] width 11 height 11
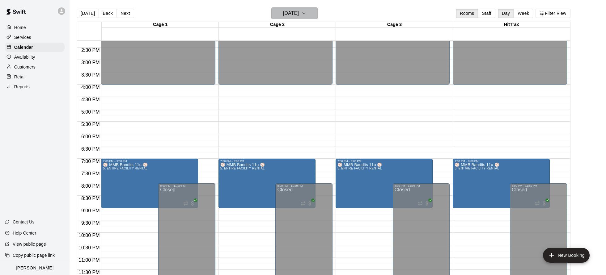
click at [315, 15] on button "[DATE]" at bounding box center [294, 13] width 46 height 12
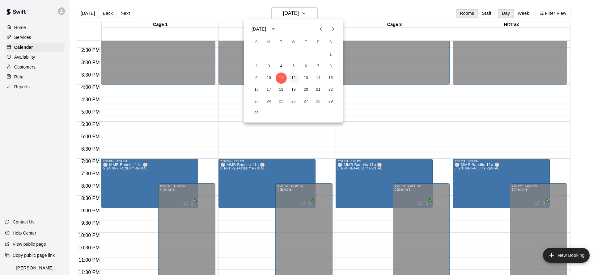
click at [298, 79] on button "12" at bounding box center [293, 78] width 11 height 11
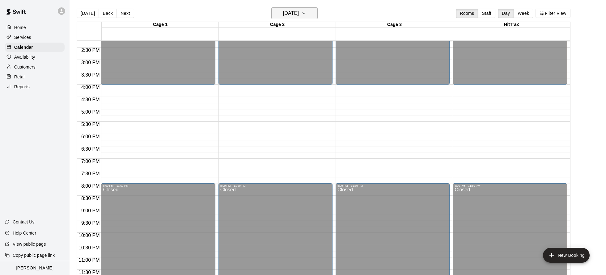
click at [312, 15] on button "[DATE]" at bounding box center [294, 13] width 46 height 12
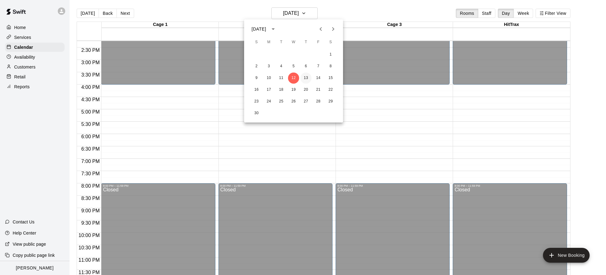
click at [307, 80] on button "13" at bounding box center [305, 78] width 11 height 11
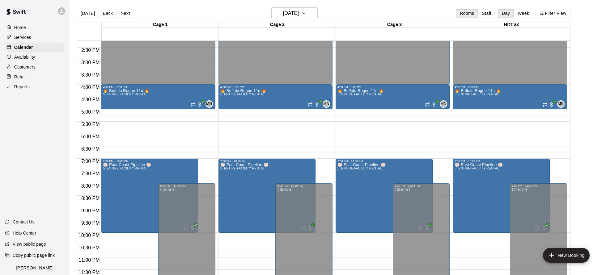
click at [313, 22] on div "Cage 1 13 Thu Cage 2 13 Thu Cage 3 13 Thu HitTrax 13 Thu 12:00 AM 12:30 AM 1:00…" at bounding box center [324, 152] width 494 height 261
click at [306, 17] on icon "button" at bounding box center [303, 13] width 5 height 7
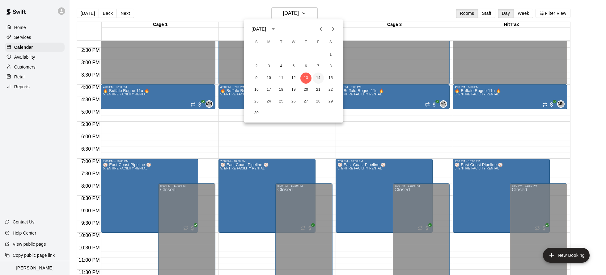
click at [315, 76] on button "14" at bounding box center [318, 78] width 11 height 11
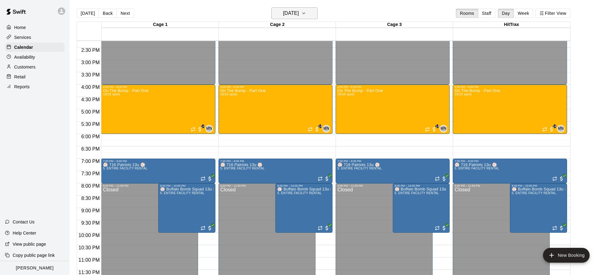
click at [302, 18] on button "[DATE]" at bounding box center [294, 13] width 46 height 12
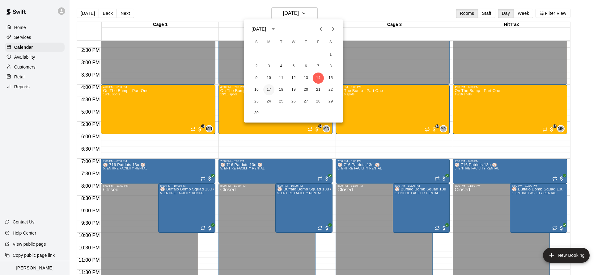
click at [270, 87] on button "17" at bounding box center [268, 89] width 11 height 11
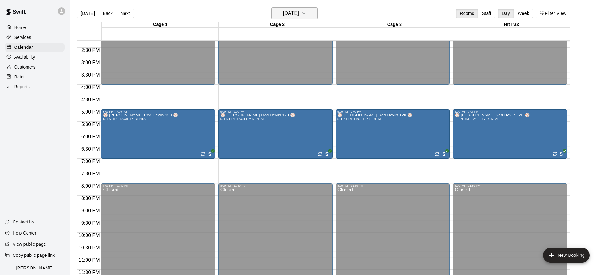
click at [296, 13] on h6 "[DATE]" at bounding box center [291, 13] width 16 height 9
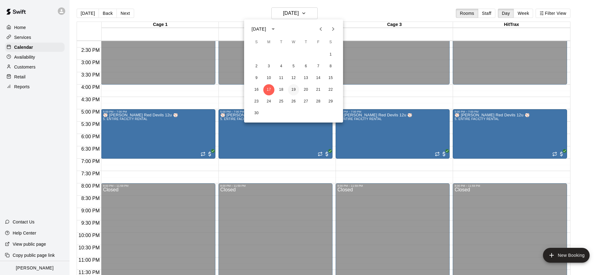
click at [291, 90] on button "19" at bounding box center [293, 89] width 11 height 11
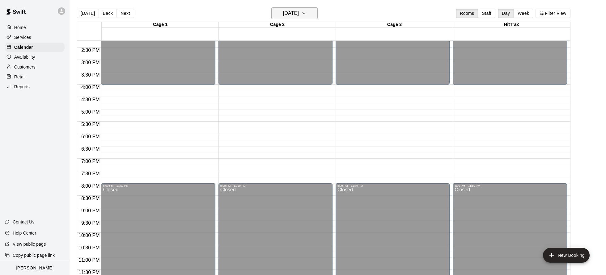
click at [313, 14] on button "[DATE]" at bounding box center [294, 13] width 46 height 12
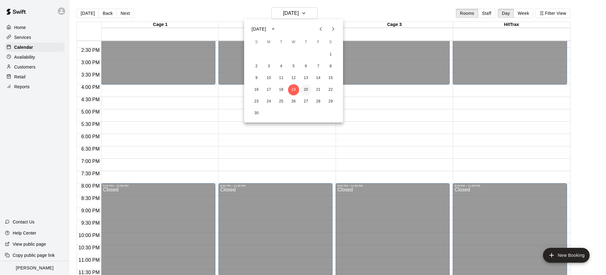
click at [307, 87] on button "20" at bounding box center [305, 89] width 11 height 11
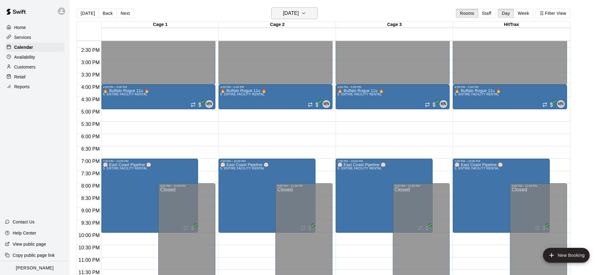
click at [316, 15] on button "[DATE]" at bounding box center [294, 13] width 46 height 12
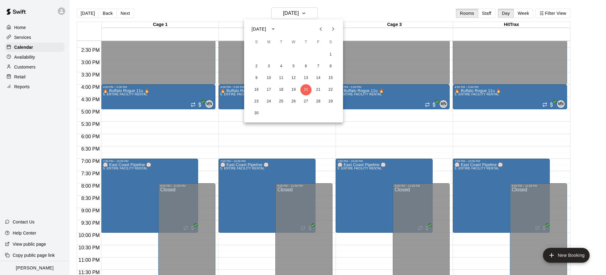
click at [369, 17] on div at bounding box center [303, 137] width 606 height 275
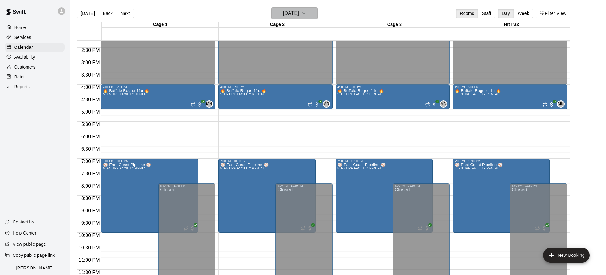
click at [311, 17] on button "[DATE]" at bounding box center [294, 13] width 46 height 12
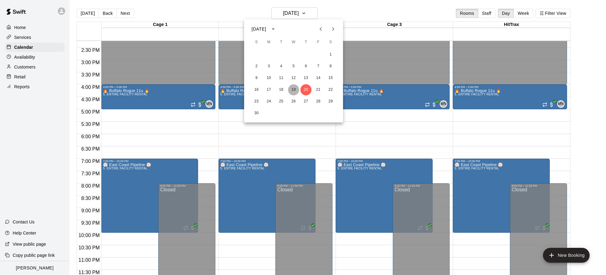
click at [292, 91] on button "19" at bounding box center [293, 89] width 11 height 11
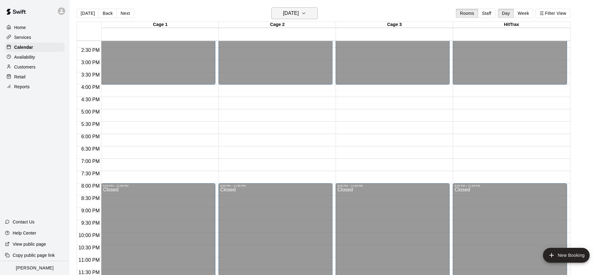
click at [312, 13] on button "[DATE]" at bounding box center [294, 13] width 46 height 12
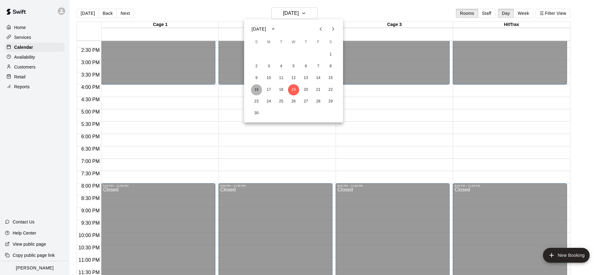
click at [255, 93] on button "16" at bounding box center [256, 89] width 11 height 11
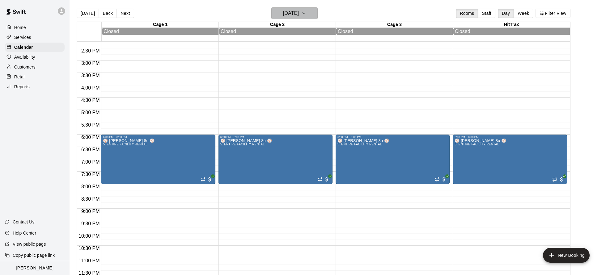
click at [299, 12] on h6 "[DATE]" at bounding box center [291, 13] width 16 height 9
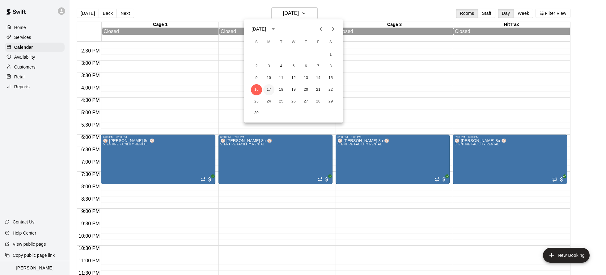
click at [268, 93] on button "17" at bounding box center [268, 89] width 11 height 11
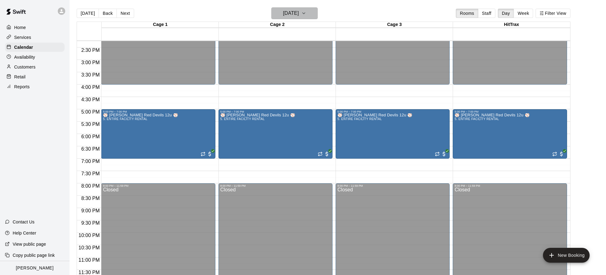
click at [298, 19] on button "[DATE]" at bounding box center [294, 13] width 46 height 12
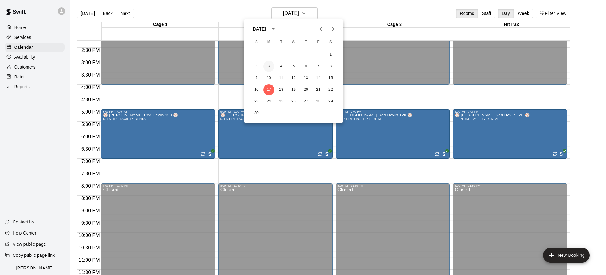
click at [269, 66] on button "3" at bounding box center [268, 66] width 11 height 11
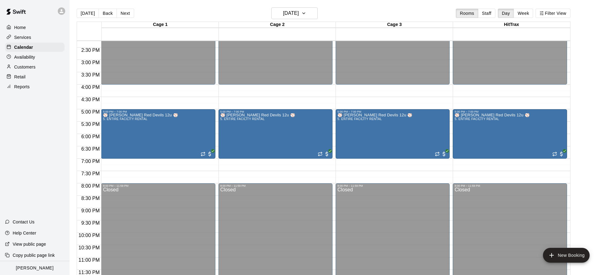
click at [202, 31] on div "Cage 1 03 Mon Cage 2 03 Mon Cage 3 03 Mon HitTrax 03 Mon" at bounding box center [323, 31] width 493 height 19
click at [90, 14] on button "[DATE]" at bounding box center [88, 13] width 22 height 9
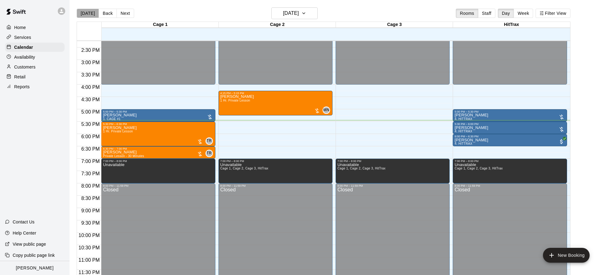
click at [88, 14] on button "[DATE]" at bounding box center [88, 13] width 22 height 9
click at [292, 16] on h6 "[DATE]" at bounding box center [291, 13] width 16 height 9
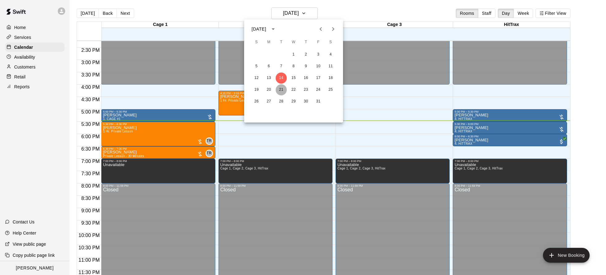
click at [281, 91] on button "21" at bounding box center [281, 89] width 11 height 11
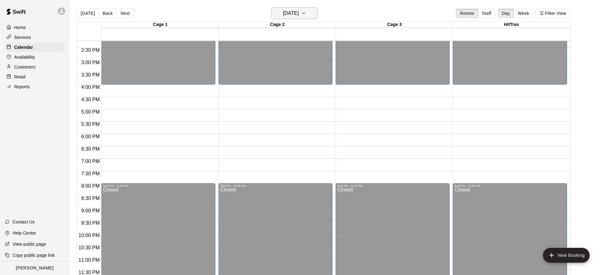
click at [299, 17] on h6 "[DATE]" at bounding box center [291, 13] width 16 height 9
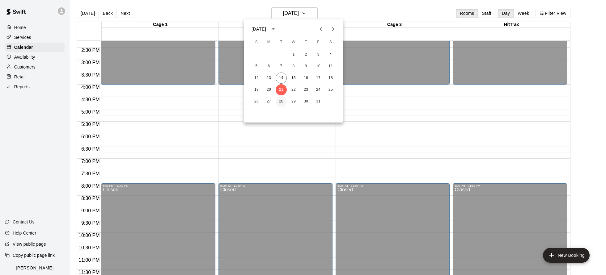
click at [284, 102] on button "28" at bounding box center [281, 101] width 11 height 11
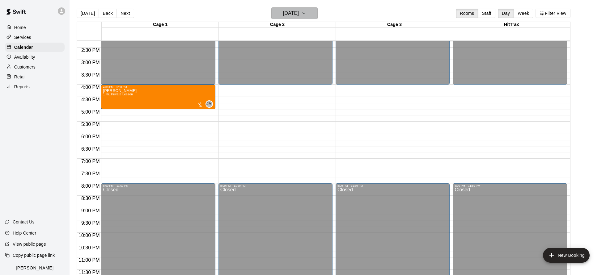
click at [306, 15] on icon "button" at bounding box center [303, 13] width 5 height 7
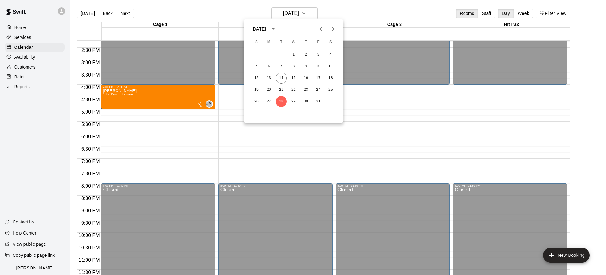
click at [356, 95] on div at bounding box center [303, 137] width 606 height 275
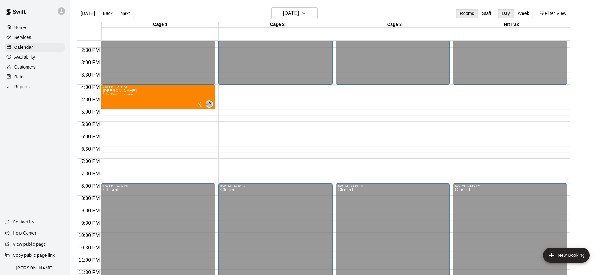
click at [91, 16] on button "[DATE]" at bounding box center [88, 13] width 22 height 9
